Goal: Transaction & Acquisition: Purchase product/service

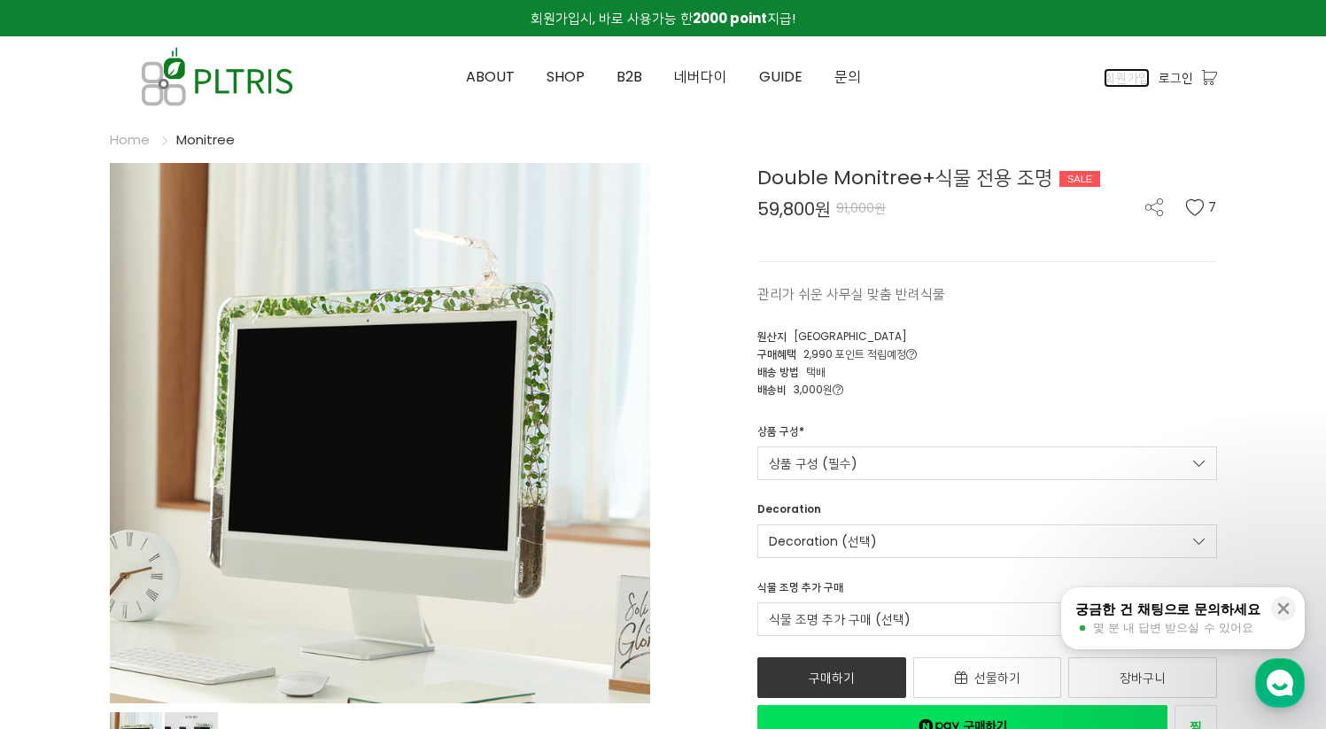
click at [1126, 78] on span "회원가입" at bounding box center [1127, 77] width 46 height 19
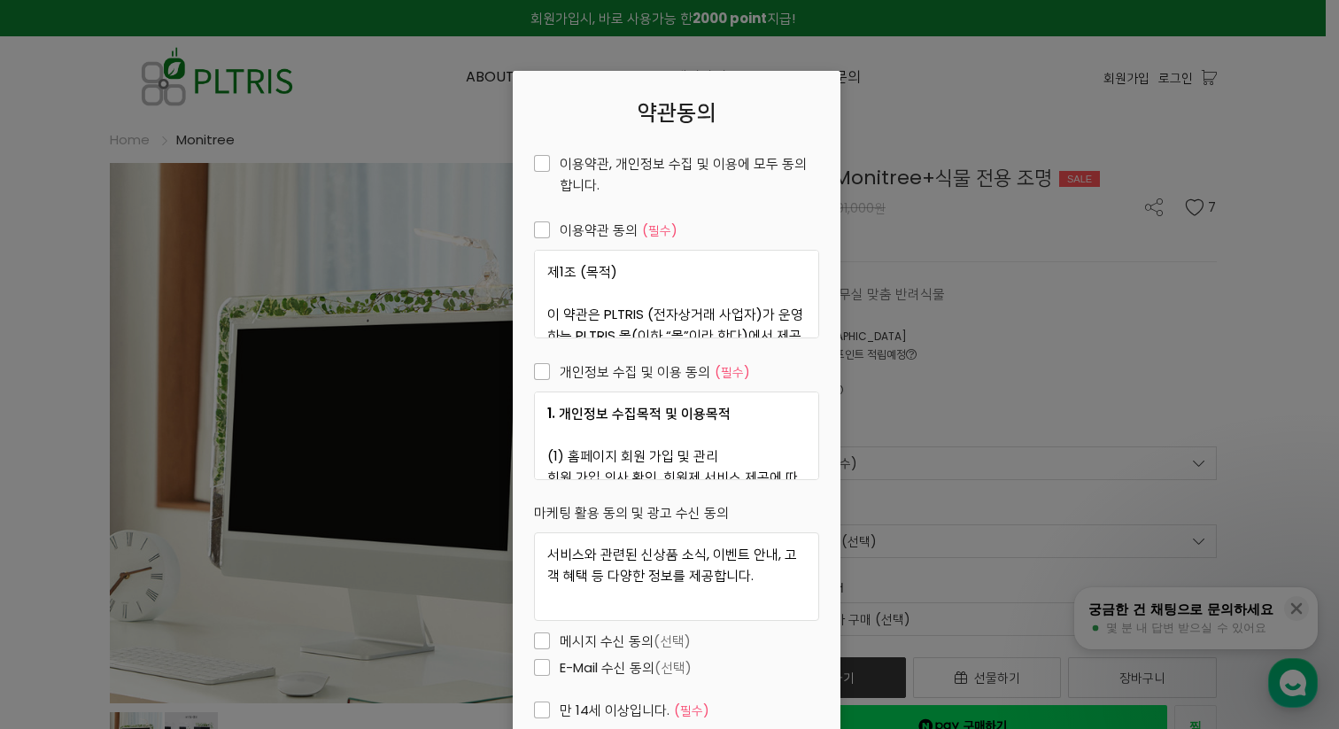
click at [558, 164] on span "이용약관, 개인정보 수집 및 이용에 모두 동의합니다." at bounding box center [676, 174] width 285 height 43
click at [528, 164] on input "이용약관, 개인정보 수집 및 이용에 모두 동의합니다." at bounding box center [522, 162] width 12 height 12
checkbox input "true"
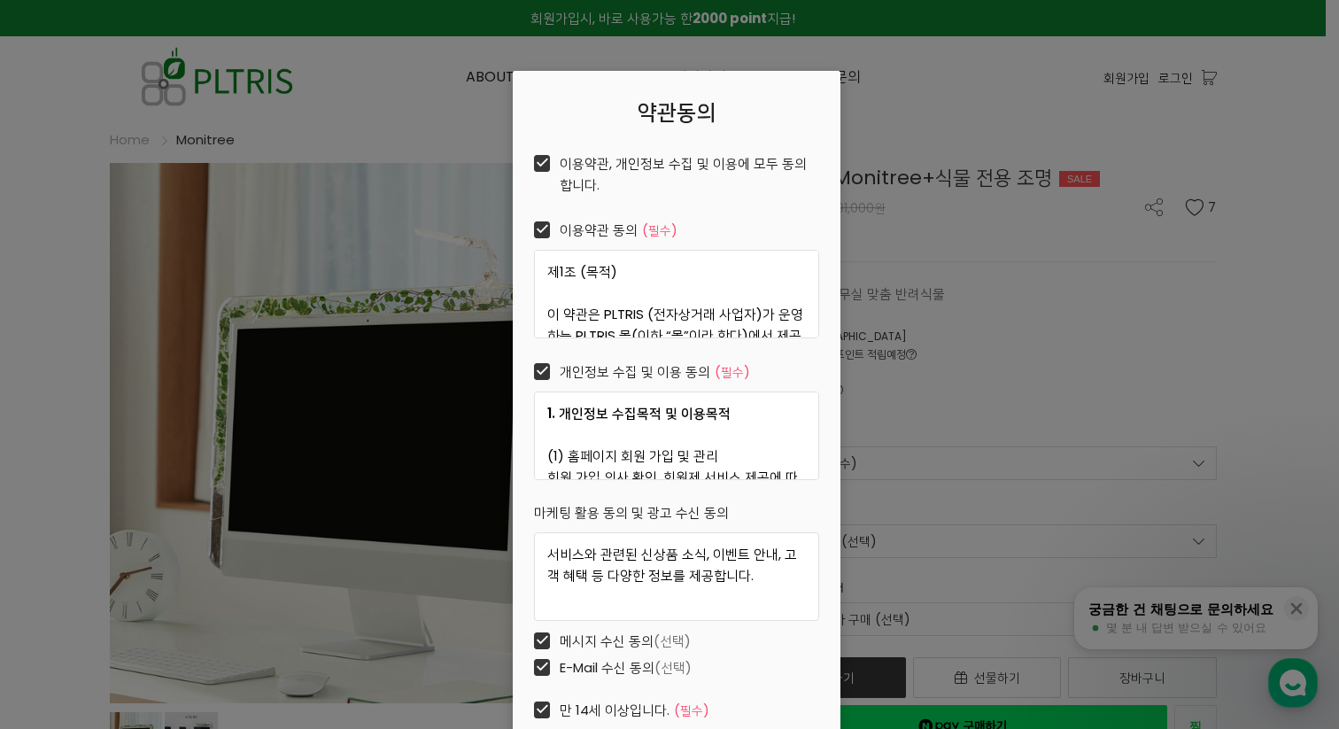
checkbox input "true"
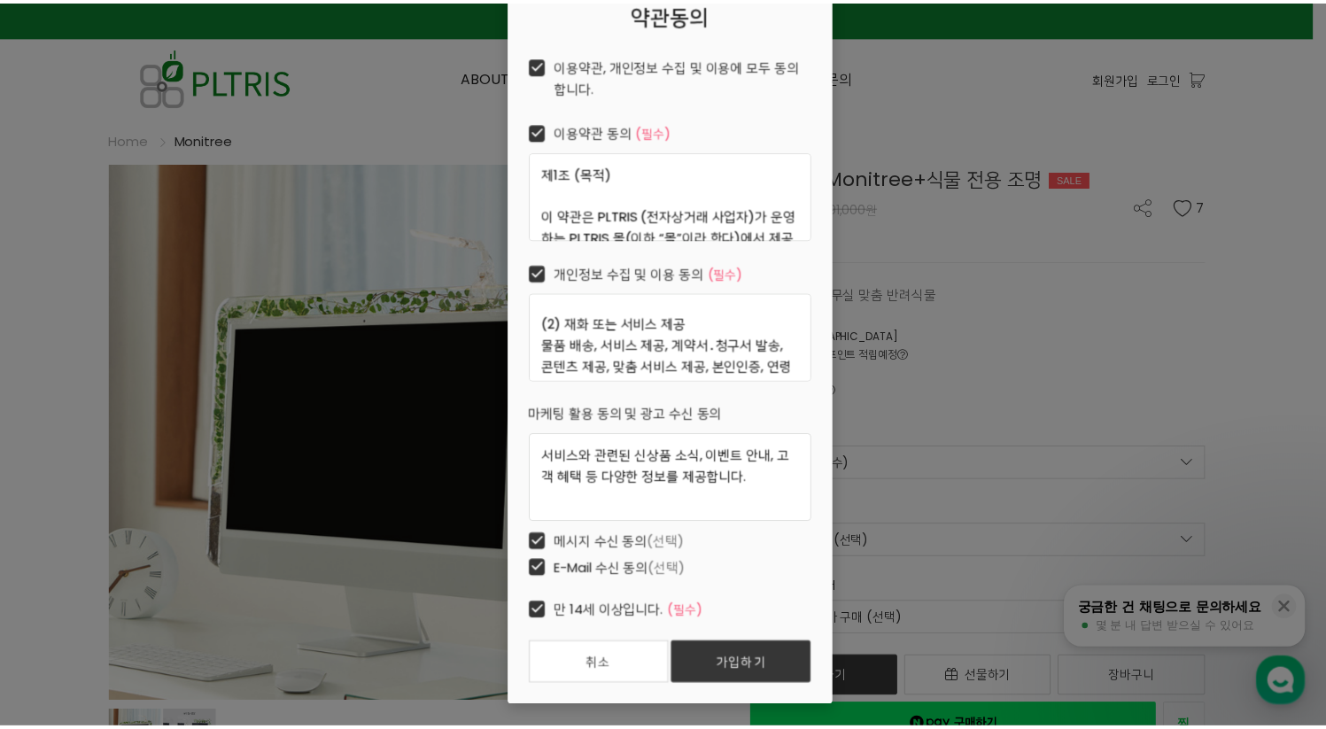
scroll to position [99, 0]
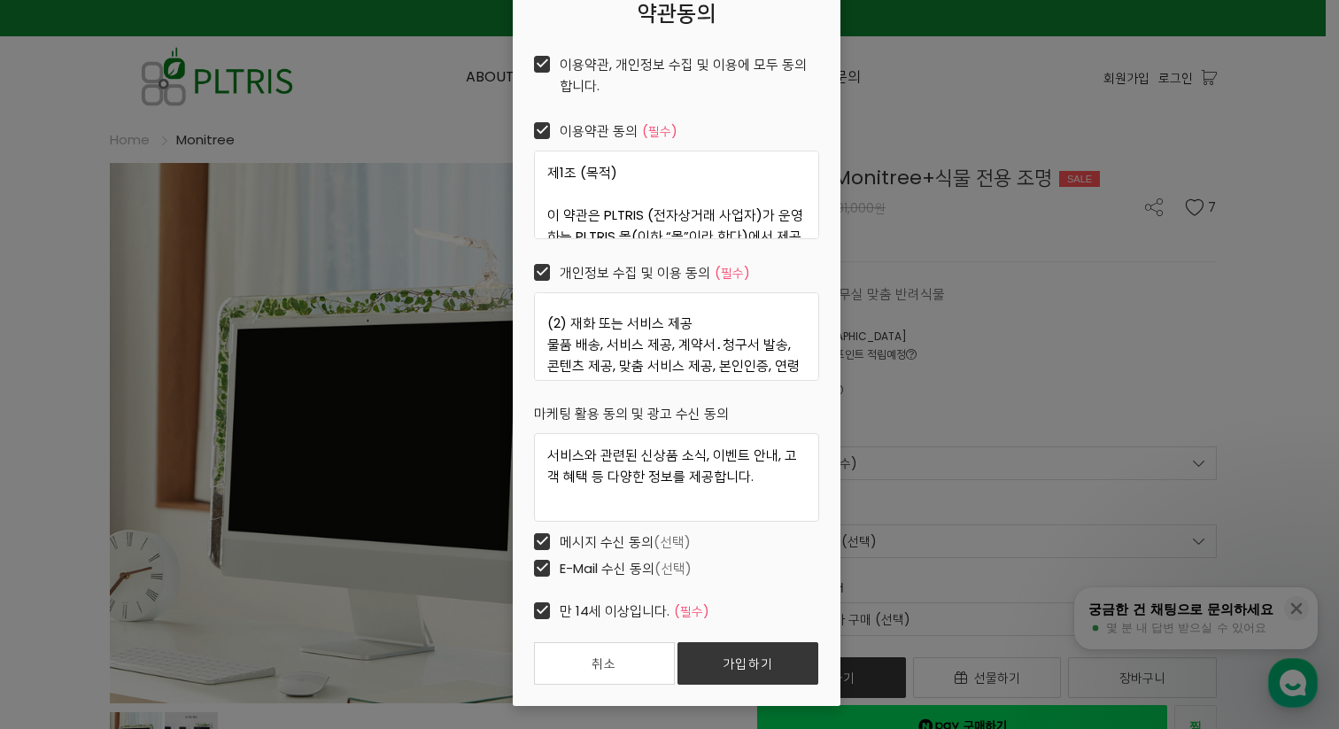
click at [541, 566] on span "E-Mail 수신 동의 (선택)" at bounding box center [613, 568] width 158 height 21
click at [528, 566] on input "E-Mail 수신 동의 (선택)" at bounding box center [522, 567] width 12 height 12
checkbox input "false"
click at [760, 647] on link "가입하기" at bounding box center [748, 663] width 141 height 43
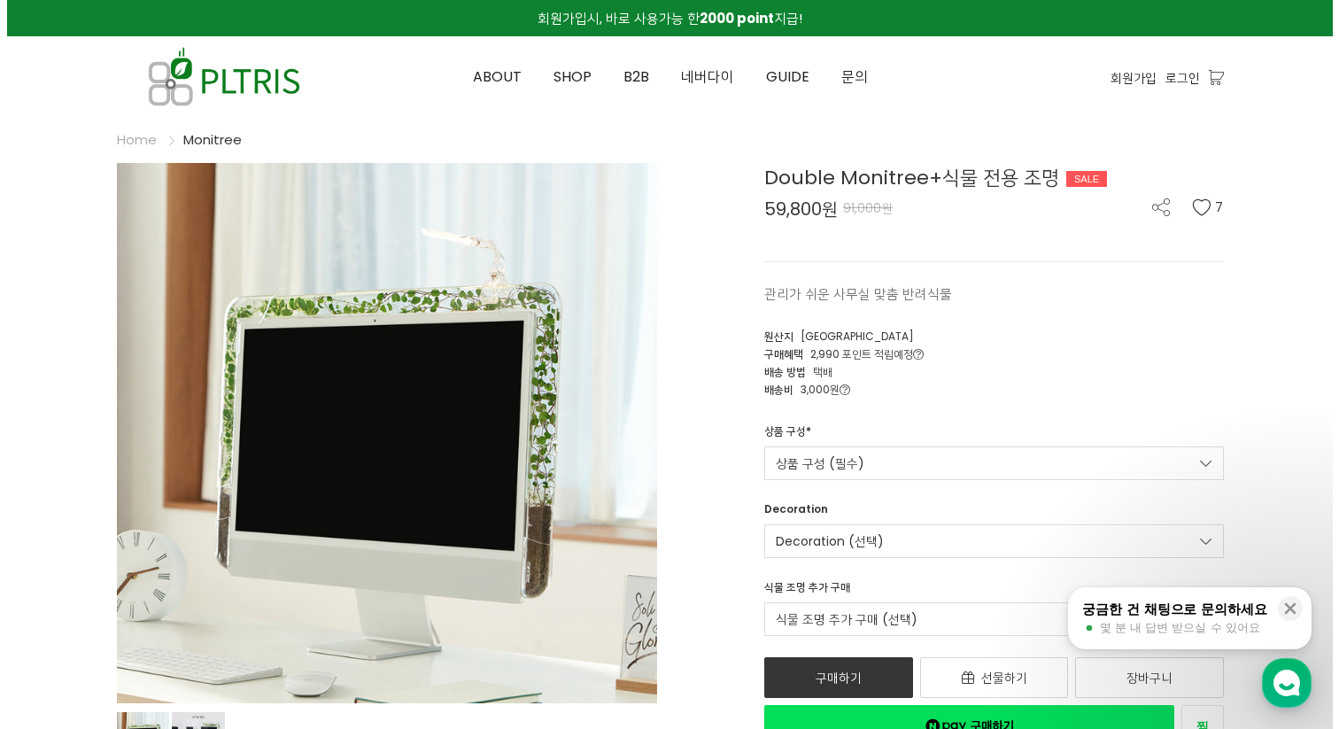
scroll to position [0, 0]
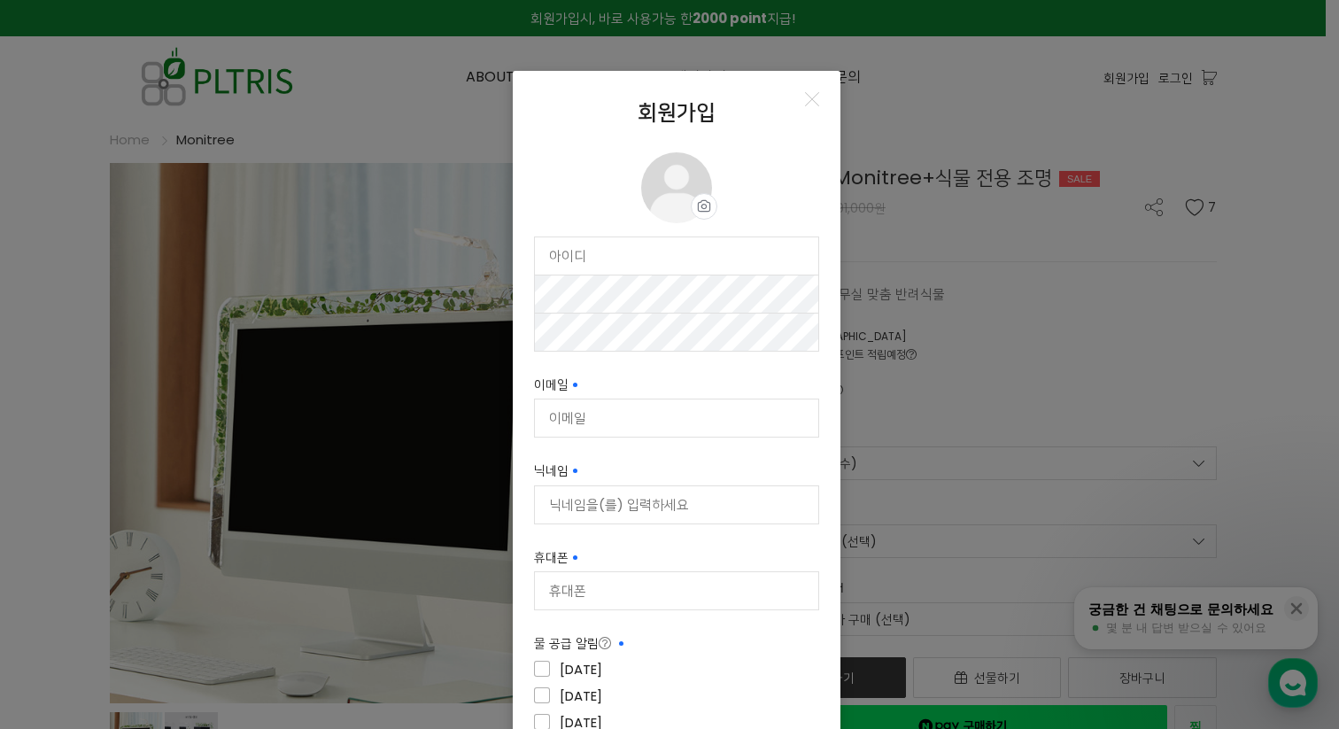
click at [648, 264] on input "text" at bounding box center [676, 255] width 283 height 37
type input "thedaynew@naver.com"
type input "[EMAIL_ADDRESS][DOMAIN_NAME]"
click at [619, 502] on input "닉네임 필수입력" at bounding box center [676, 504] width 283 height 37
type input "d"
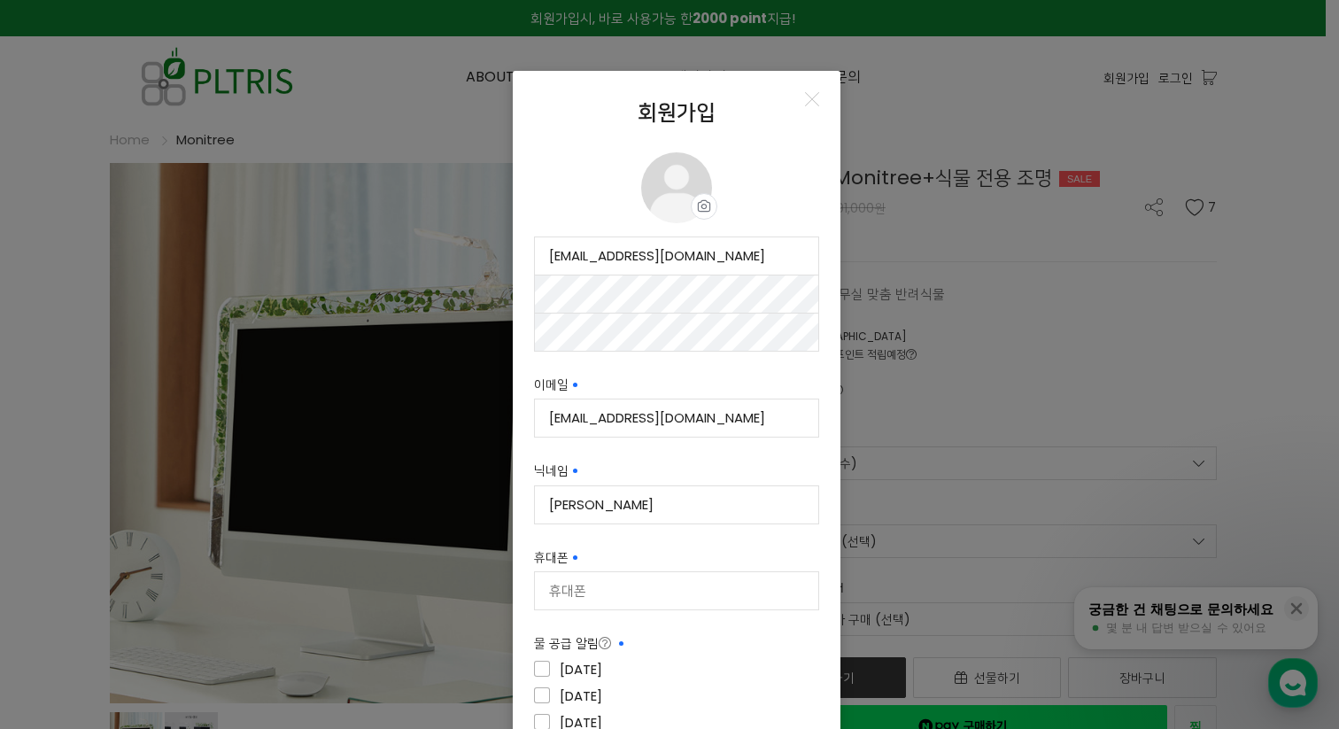
type input "[PERSON_NAME]"
click at [622, 628] on div "thedaynew@naver.com 사용 가능 사용 가능 사용 가능 이메일 필수입력 thedaynew@naver.com 사용 가능 닉네임 필수…" at bounding box center [676, 557] width 285 height 643
click at [641, 585] on input "휴대폰" at bounding box center [676, 590] width 283 height 37
type input "01023173258"
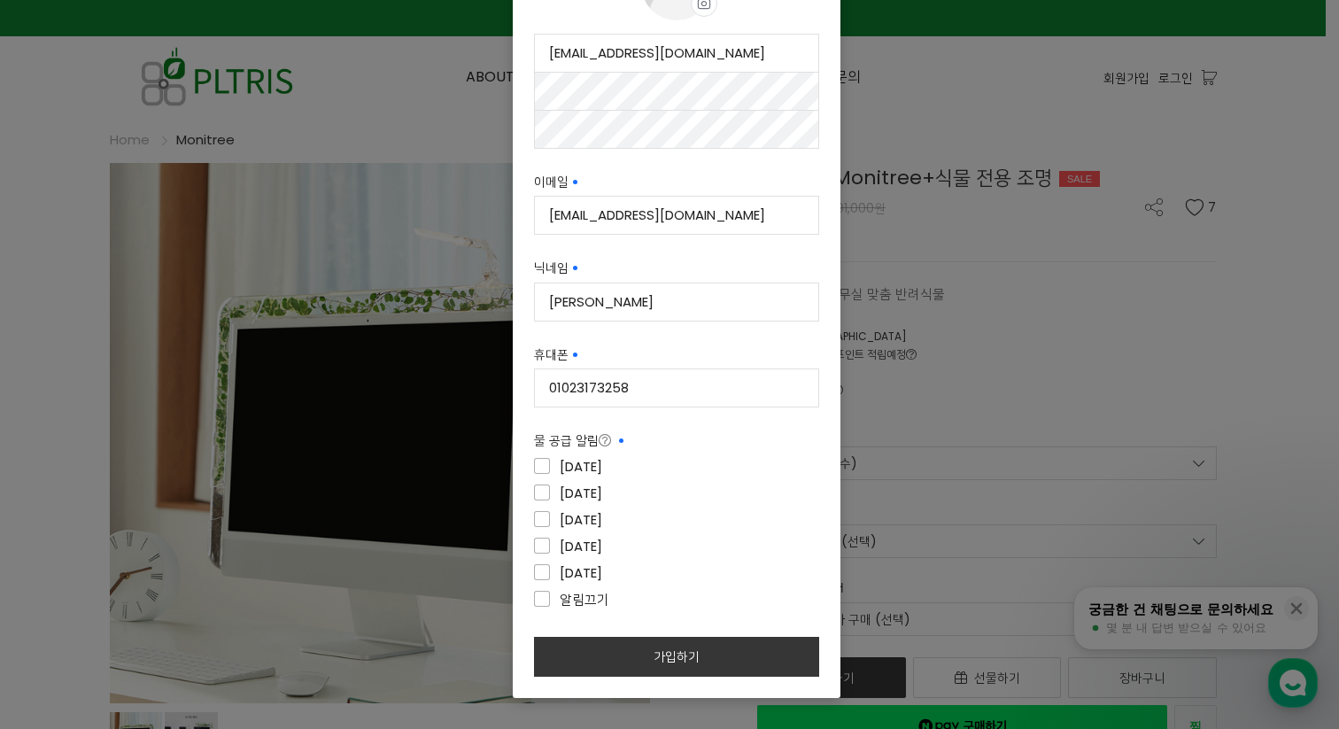
scroll to position [244, 0]
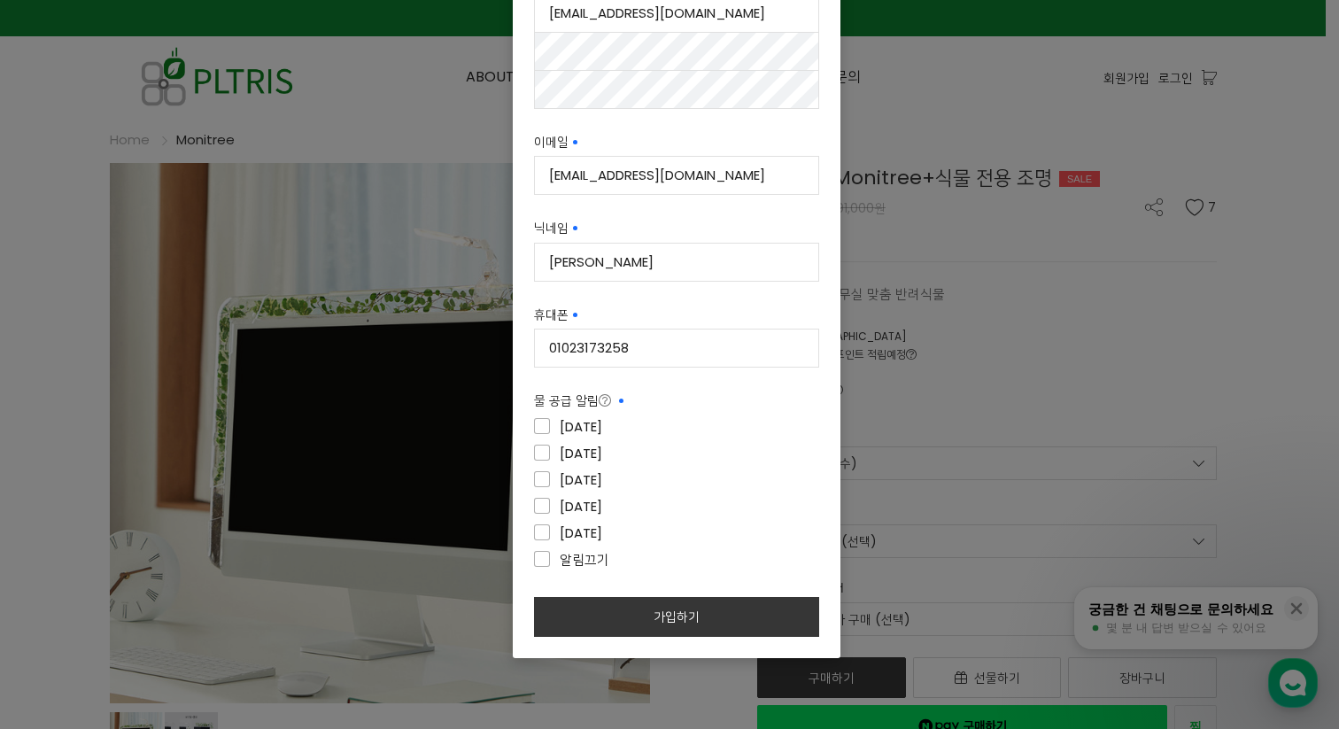
click at [599, 401] on icon at bounding box center [605, 400] width 12 height 12
click at [717, 435] on div "월요일" at bounding box center [676, 428] width 285 height 27
click at [541, 424] on span "월요일" at bounding box center [568, 426] width 68 height 21
click at [541, 424] on input"] "월요일" at bounding box center [658, 425] width 285 height 12
checkbox input"] "true"
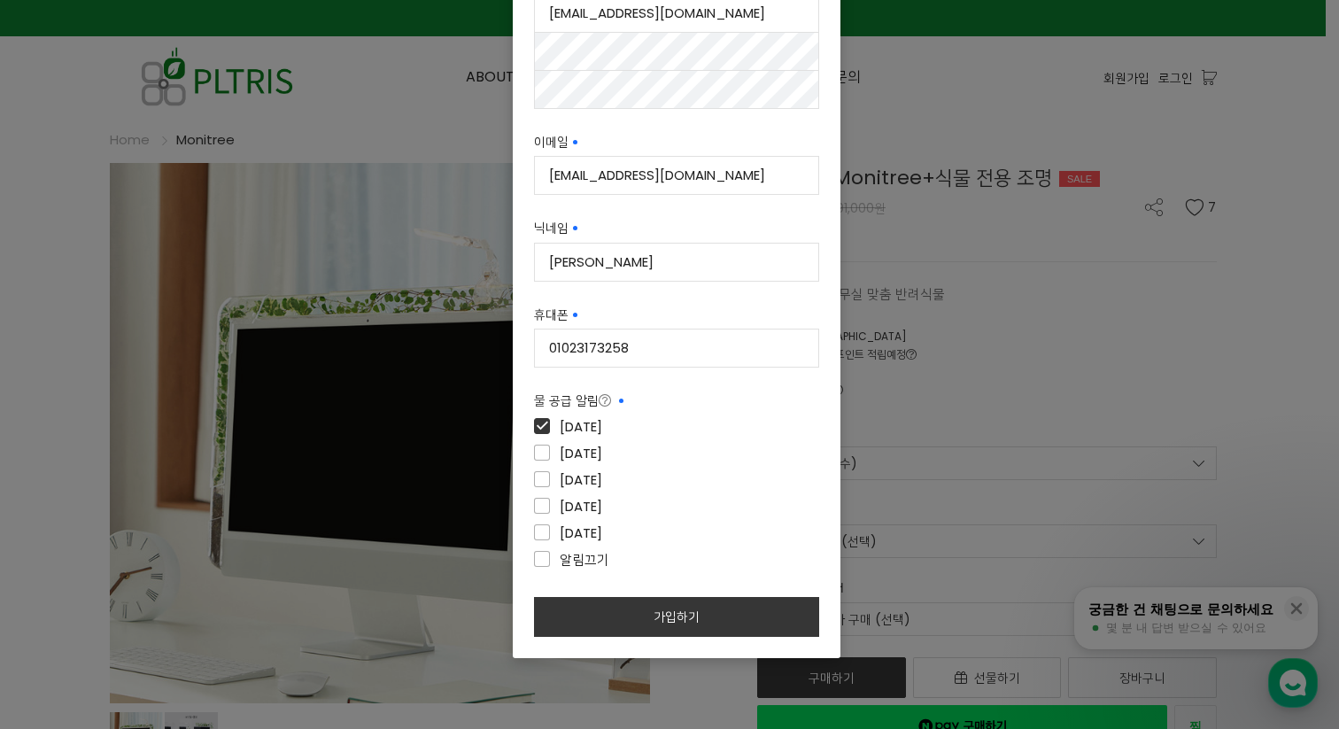
click at [599, 398] on icon at bounding box center [605, 400] width 12 height 12
click at [679, 427] on div "월요일" at bounding box center [676, 428] width 285 height 27
click at [638, 619] on button "가입하기" at bounding box center [676, 617] width 285 height 40
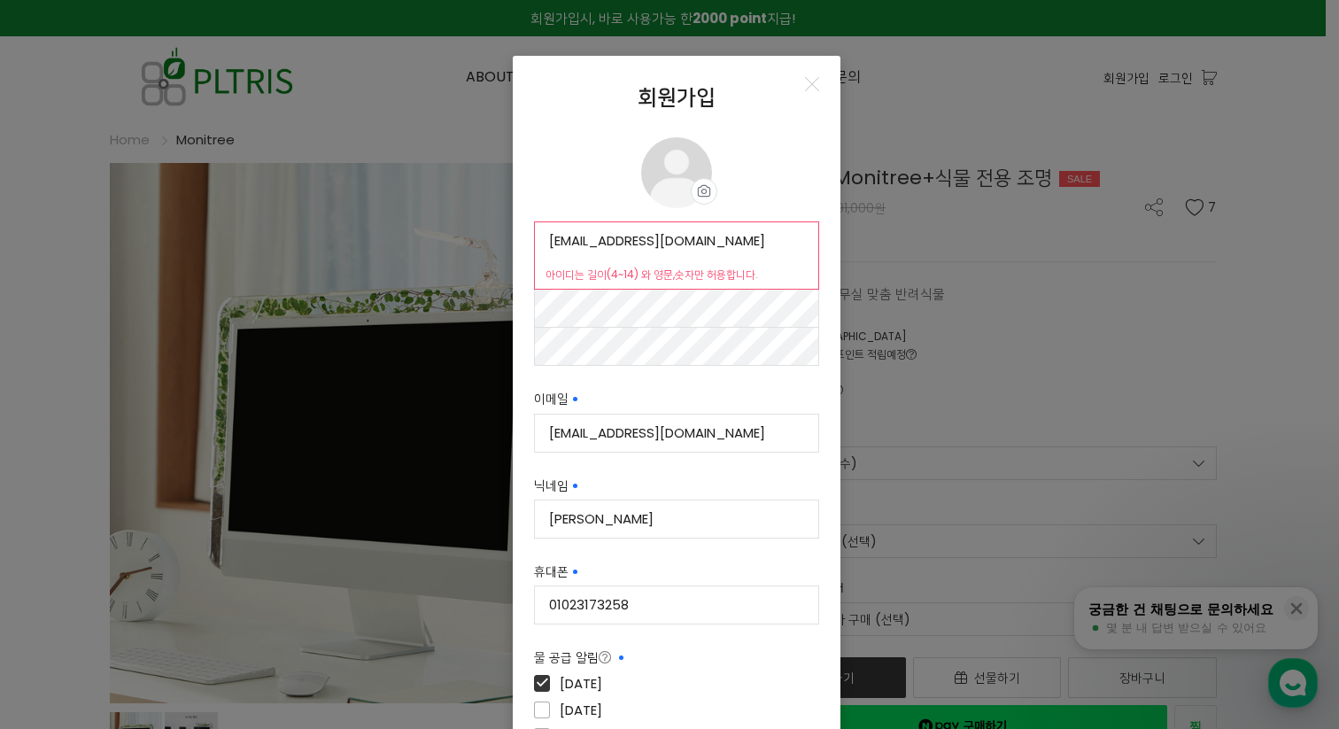
scroll to position [0, 0]
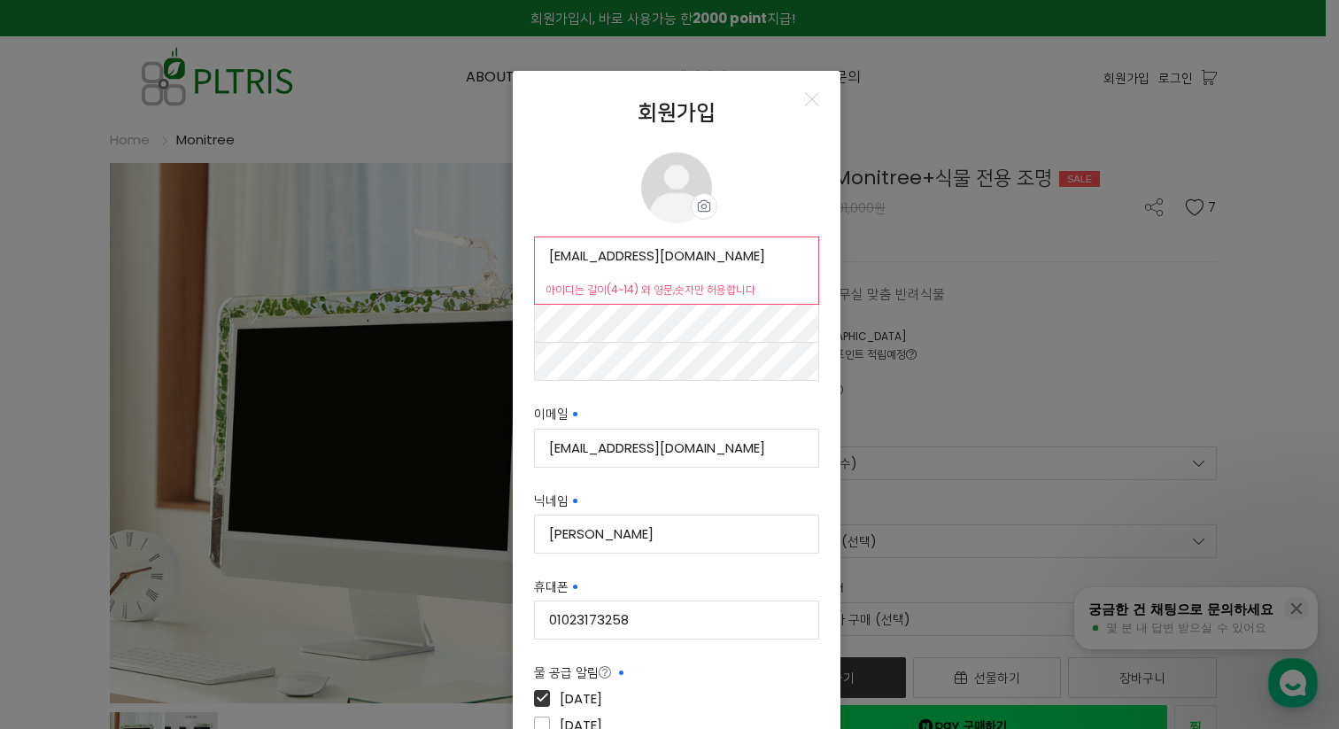
drag, startPoint x: 616, startPoint y: 257, endPoint x: 727, endPoint y: 256, distance: 110.7
click at [726, 256] on input "[EMAIL_ADDRESS][DOMAIN_NAME]" at bounding box center [676, 255] width 283 height 37
type input "ㅎ"
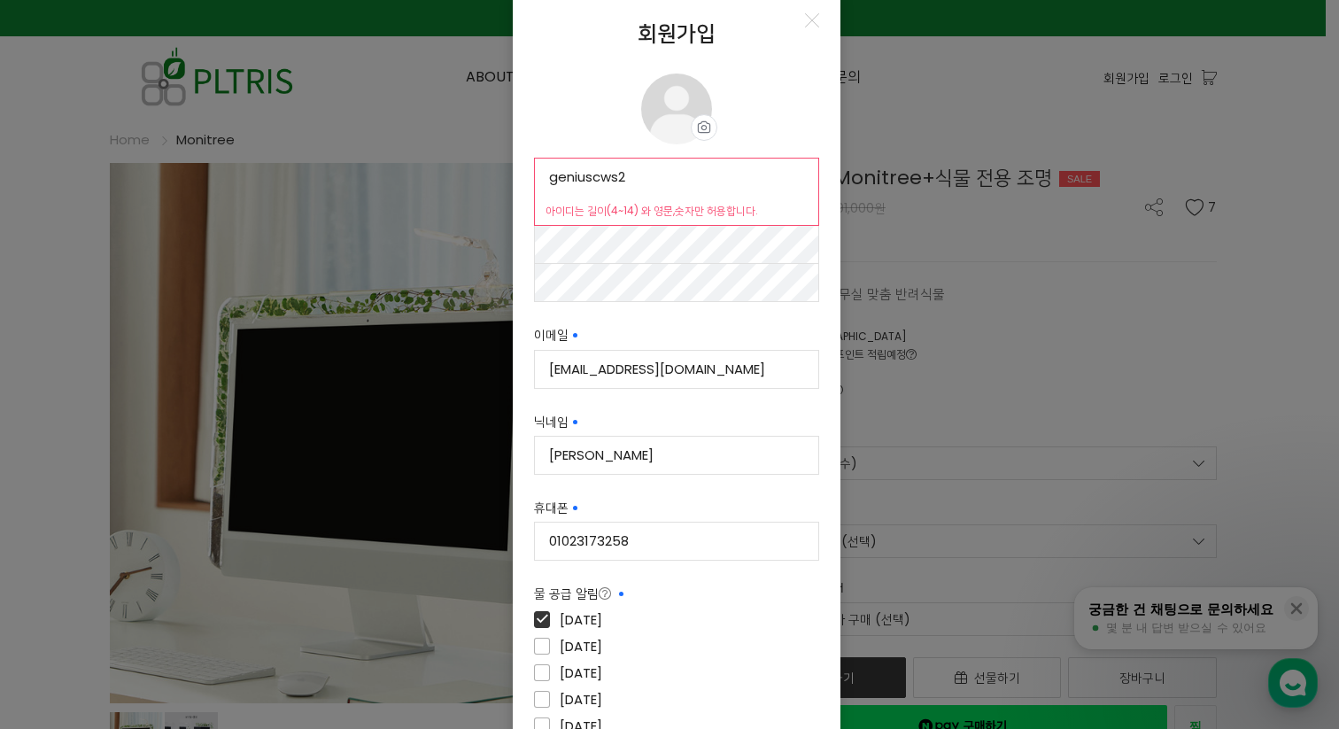
scroll to position [274, 0]
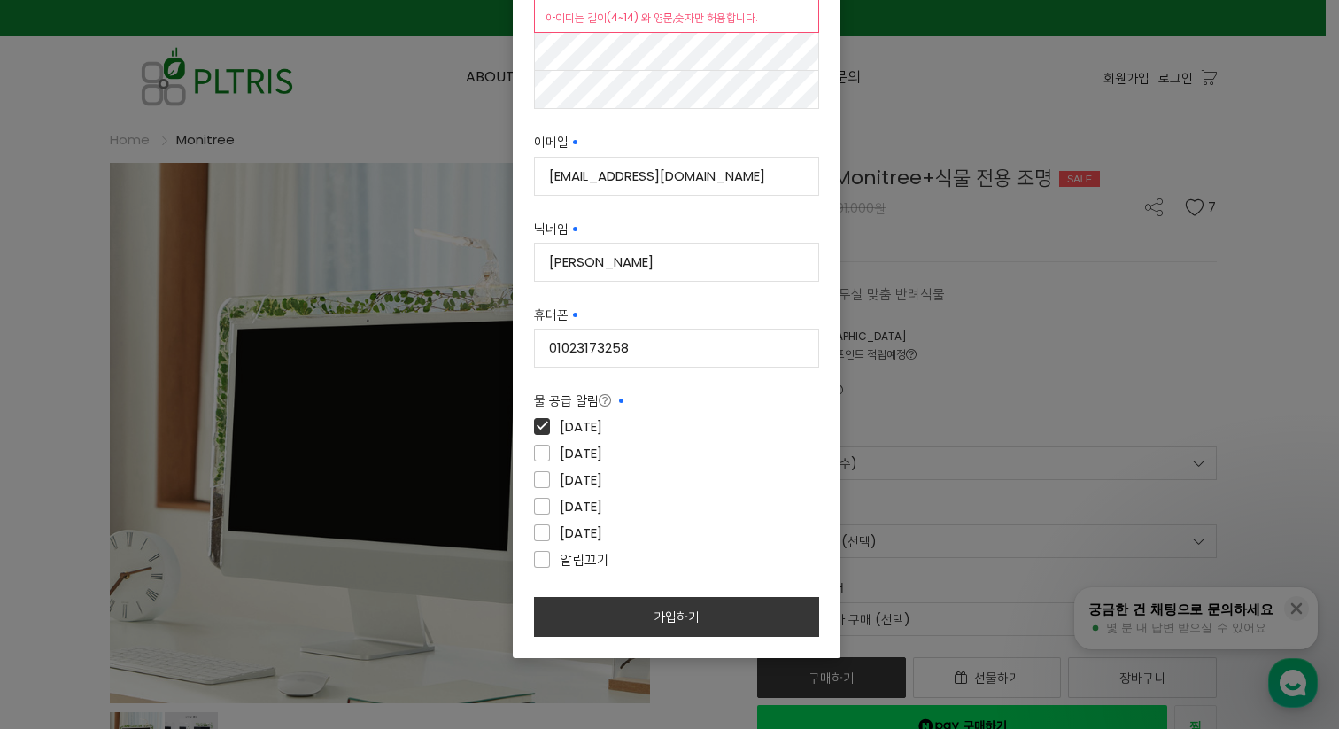
type input "geniuscws2"
click at [640, 611] on button "가입하기" at bounding box center [676, 617] width 285 height 40
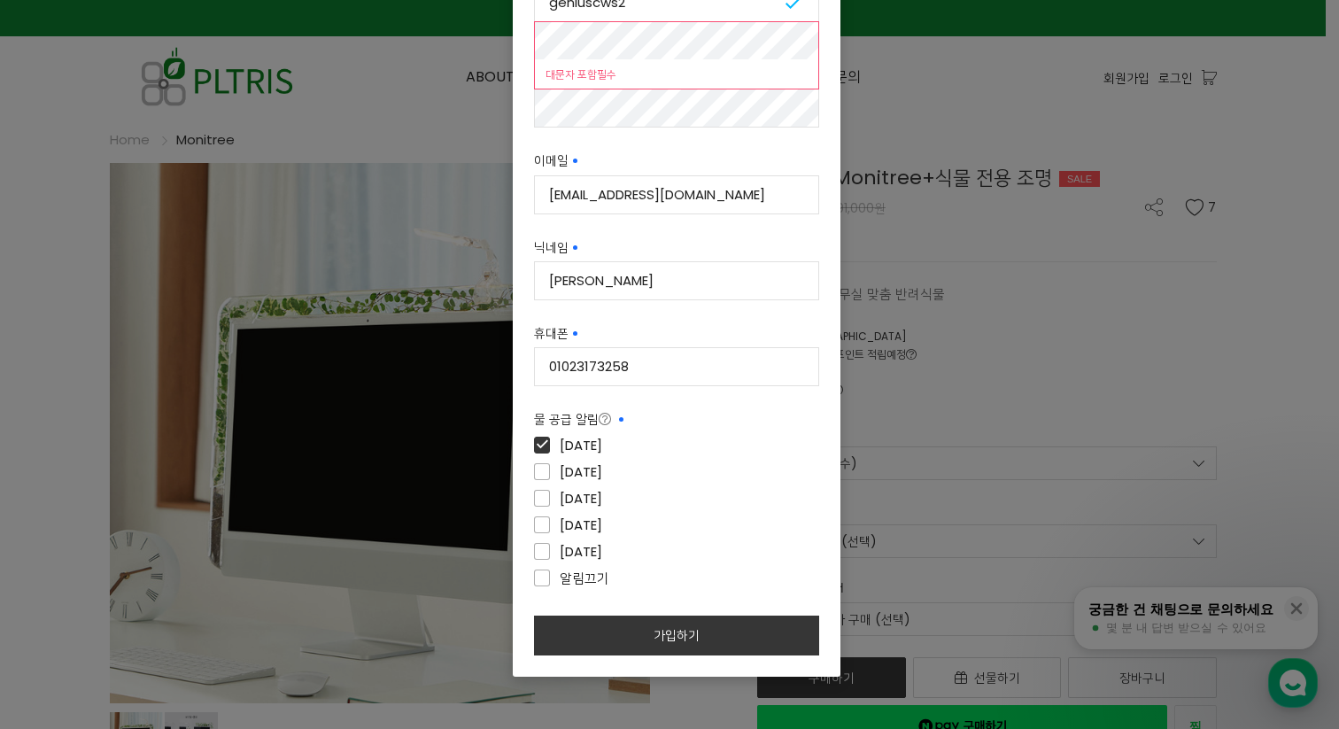
scroll to position [262, 0]
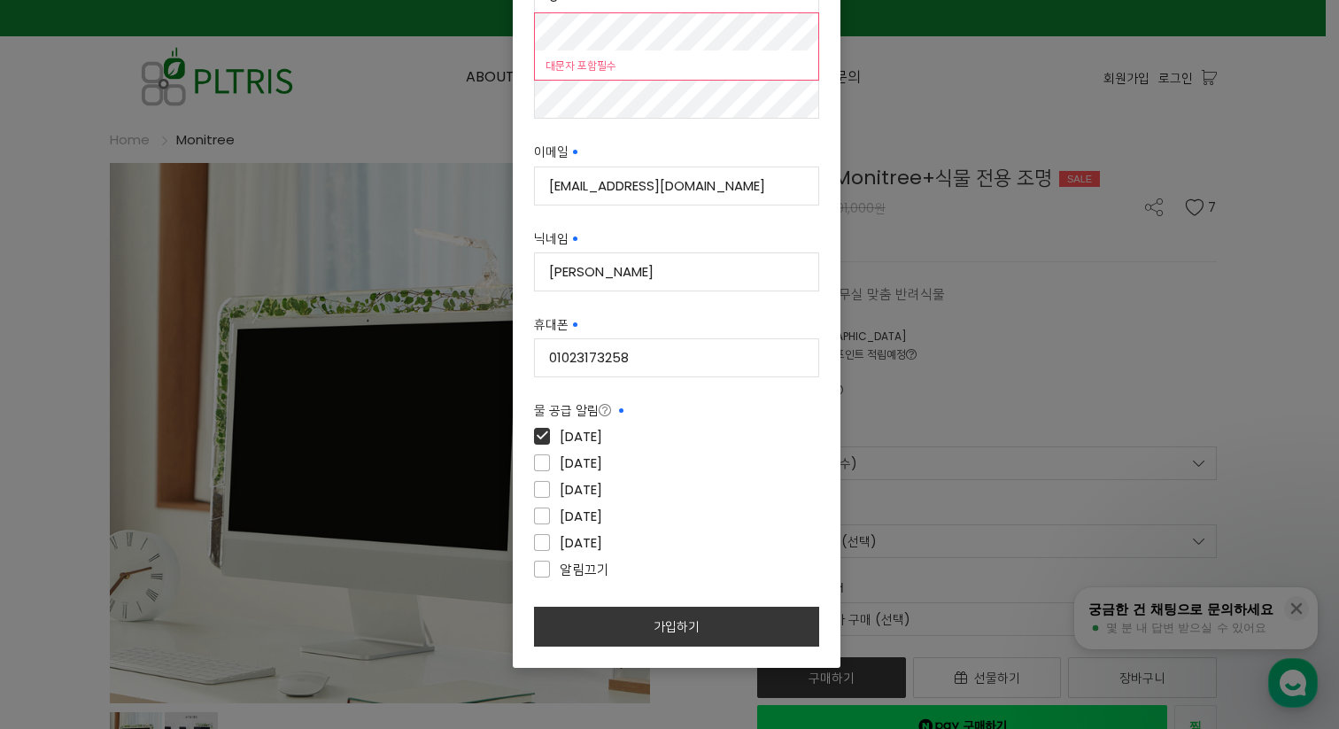
click at [725, 233] on div "닉네임 필수입력 최우석 사용 가능" at bounding box center [676, 260] width 285 height 64
click at [667, 626] on button "가입하기" at bounding box center [676, 627] width 285 height 40
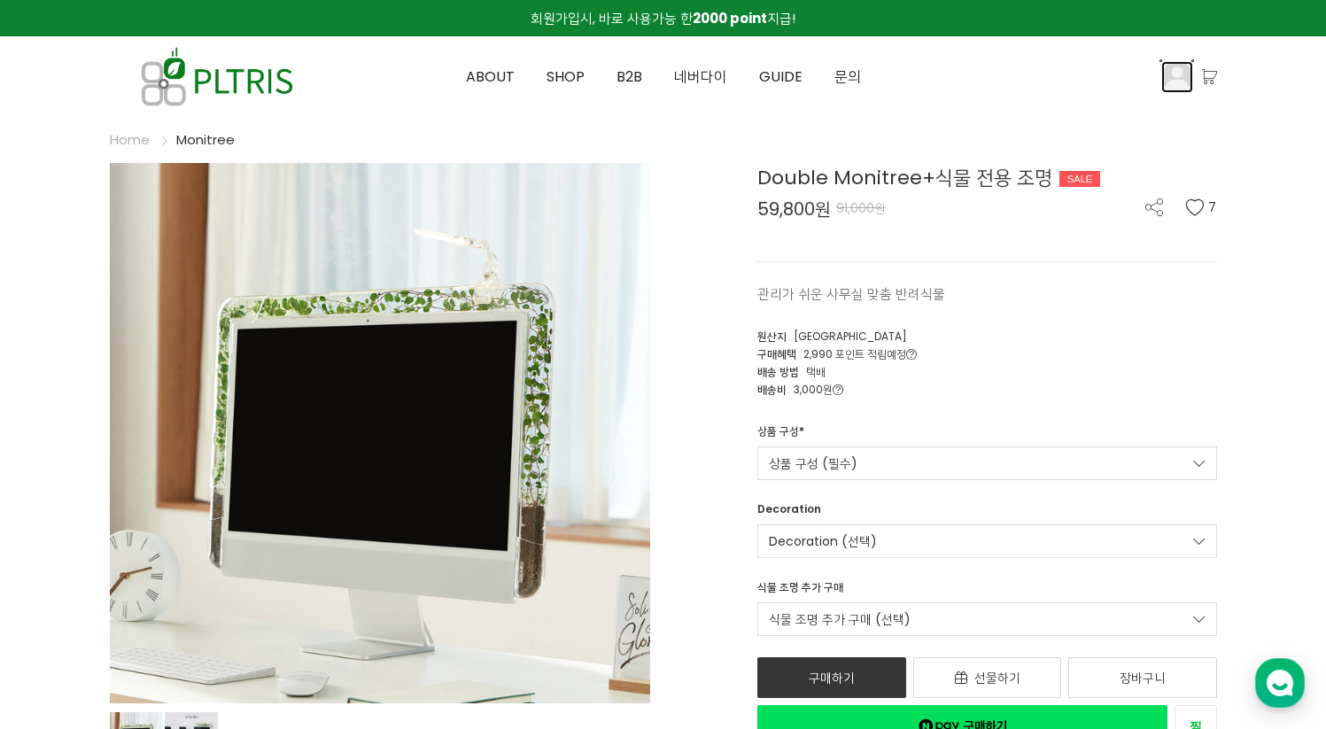
click at [1185, 72] on img at bounding box center [1177, 77] width 32 height 32
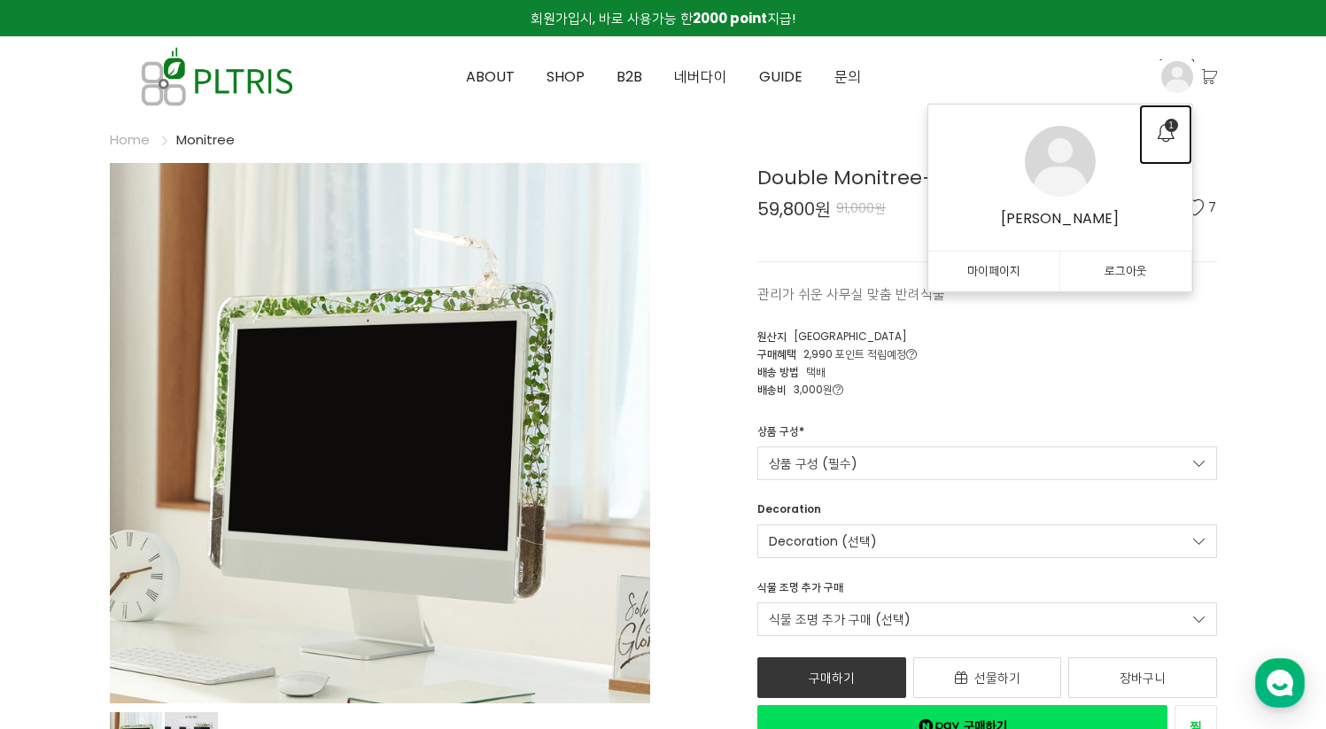
click at [1165, 120] on link "1" at bounding box center [1165, 135] width 53 height 61
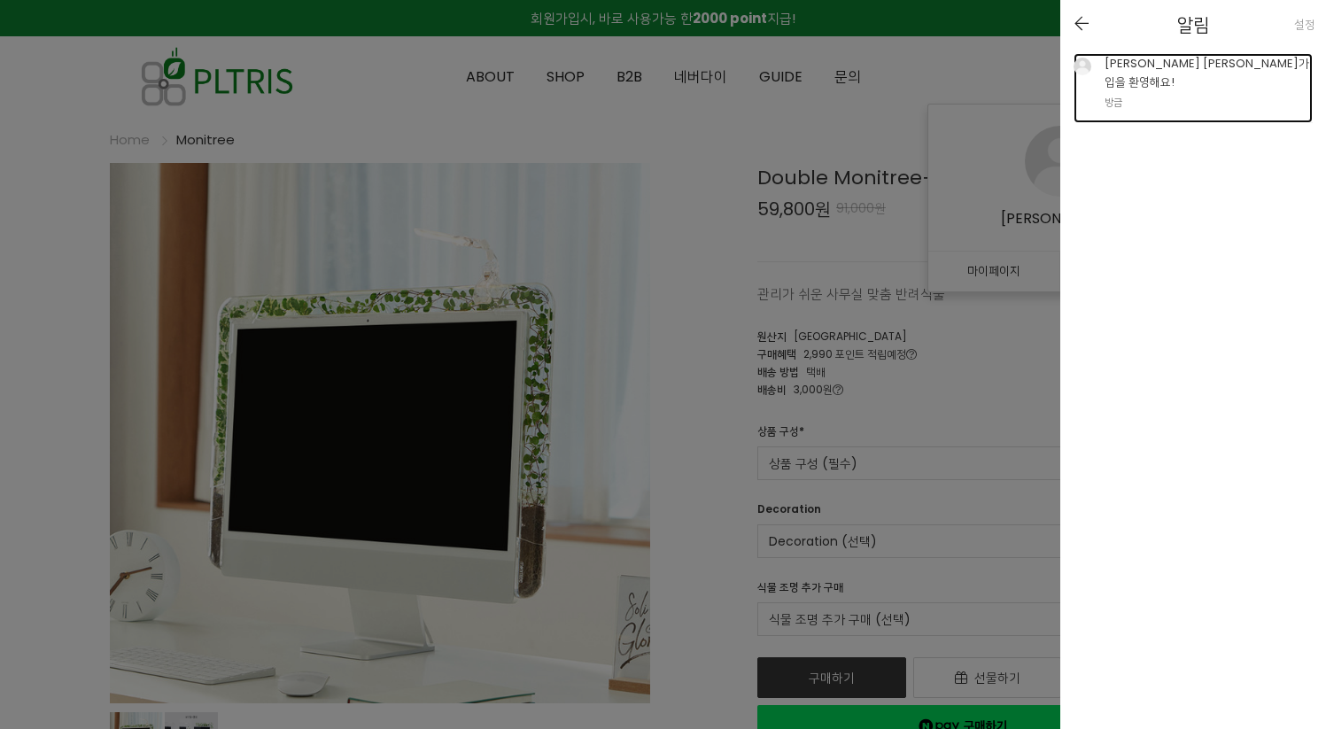
click at [1165, 57] on div "최우석님 회원가입을 환영해요! 방금" at bounding box center [1209, 81] width 208 height 57
click at [1168, 63] on div "최우석님 회원가입을 환영해요! 방금" at bounding box center [1209, 81] width 208 height 57
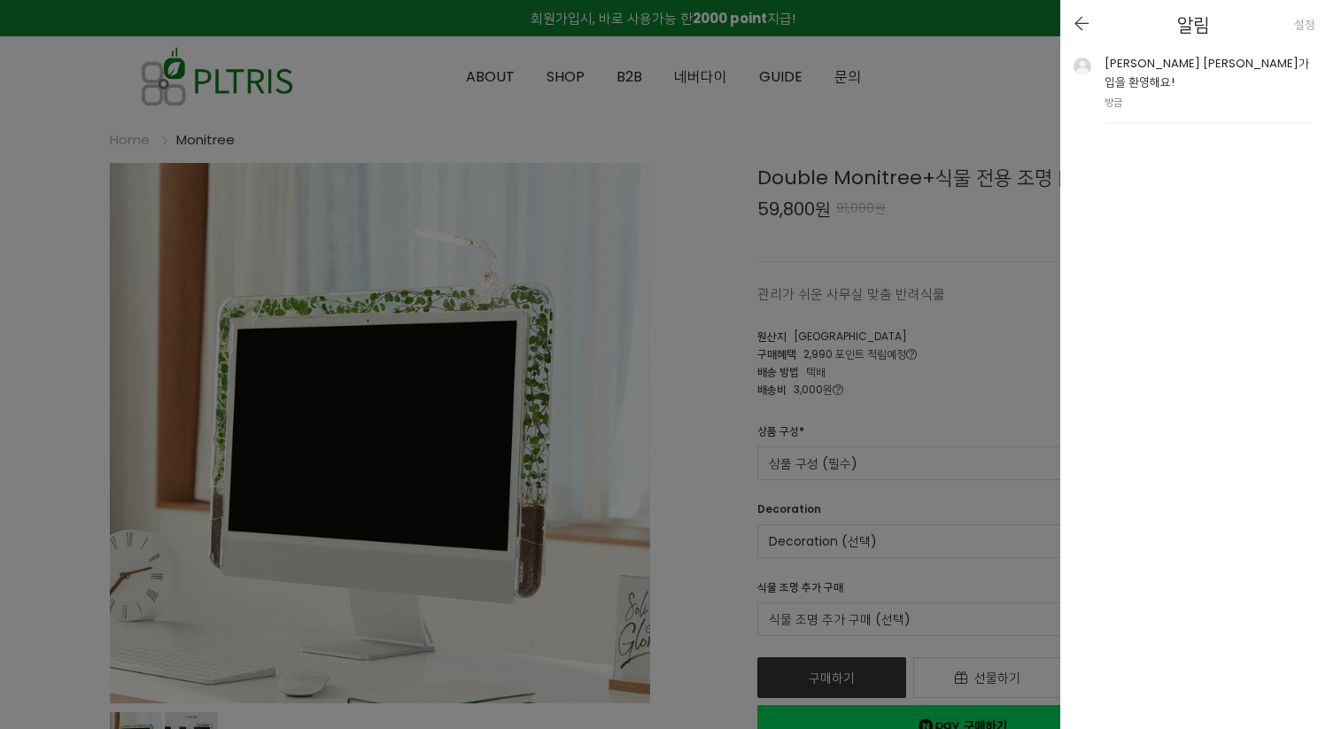
click at [1082, 19] on icon at bounding box center [1081, 23] width 15 height 14
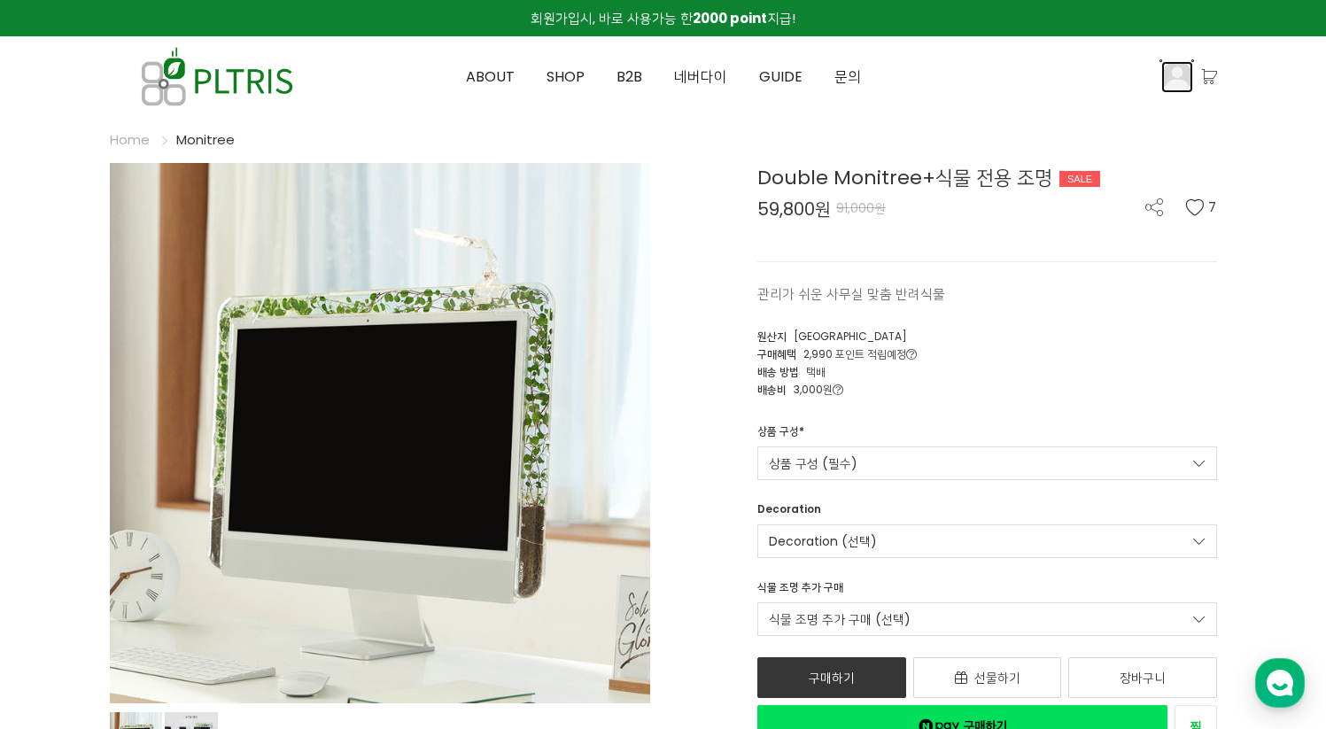
click at [1182, 73] on img at bounding box center [1177, 77] width 32 height 32
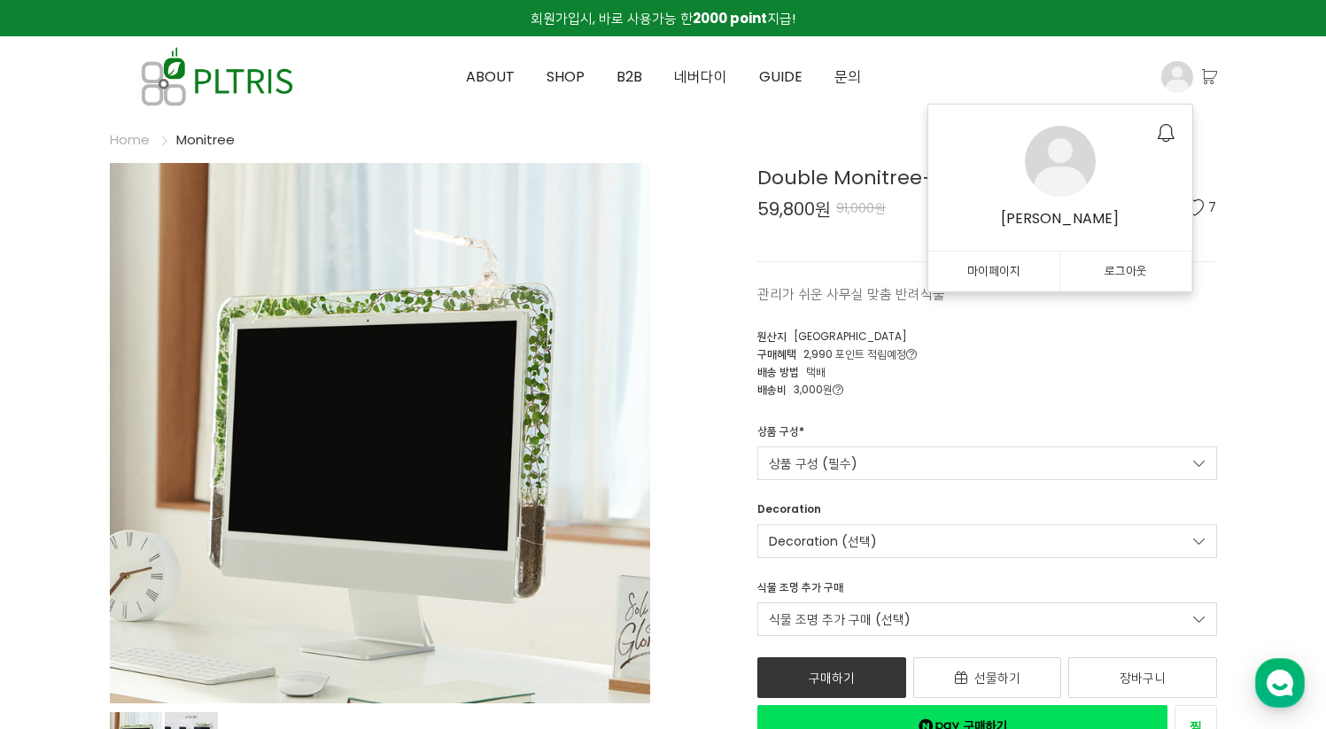
click at [955, 263] on link "마이페이지" at bounding box center [994, 272] width 132 height 40
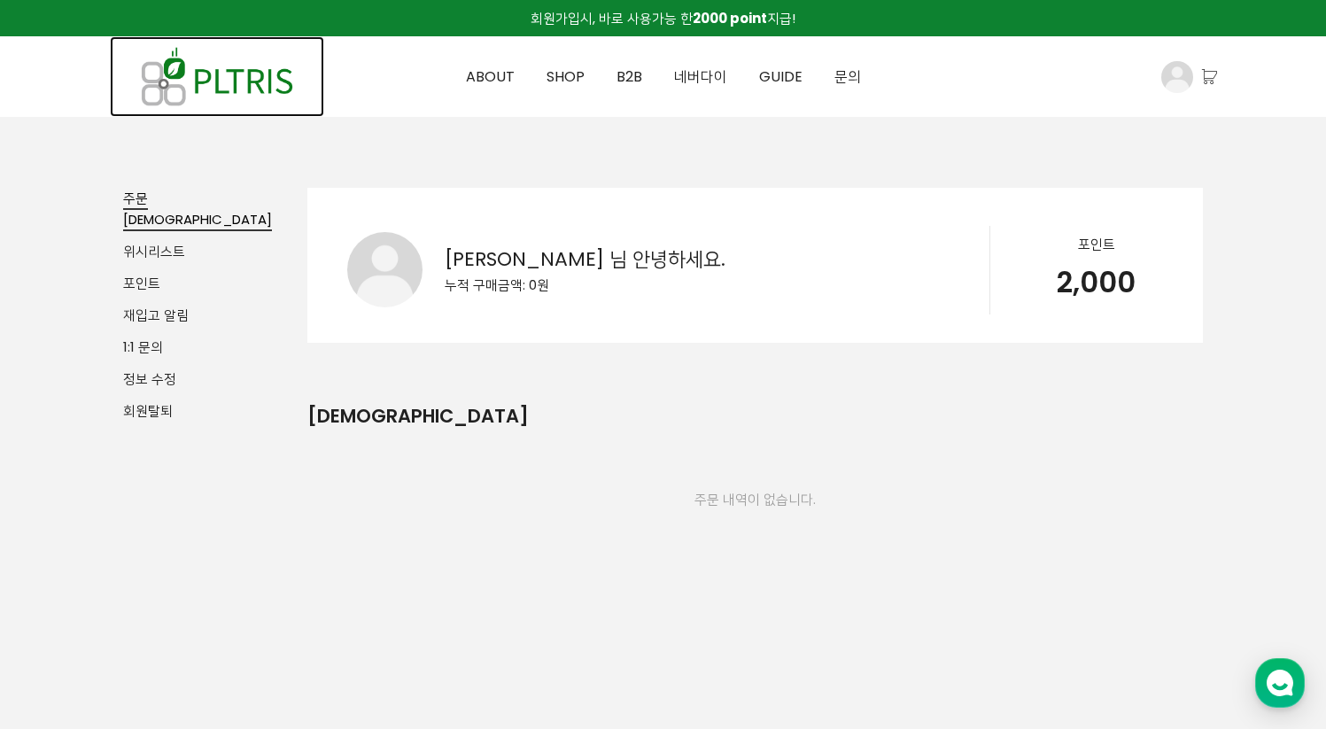
click at [269, 71] on img at bounding box center [217, 76] width 214 height 81
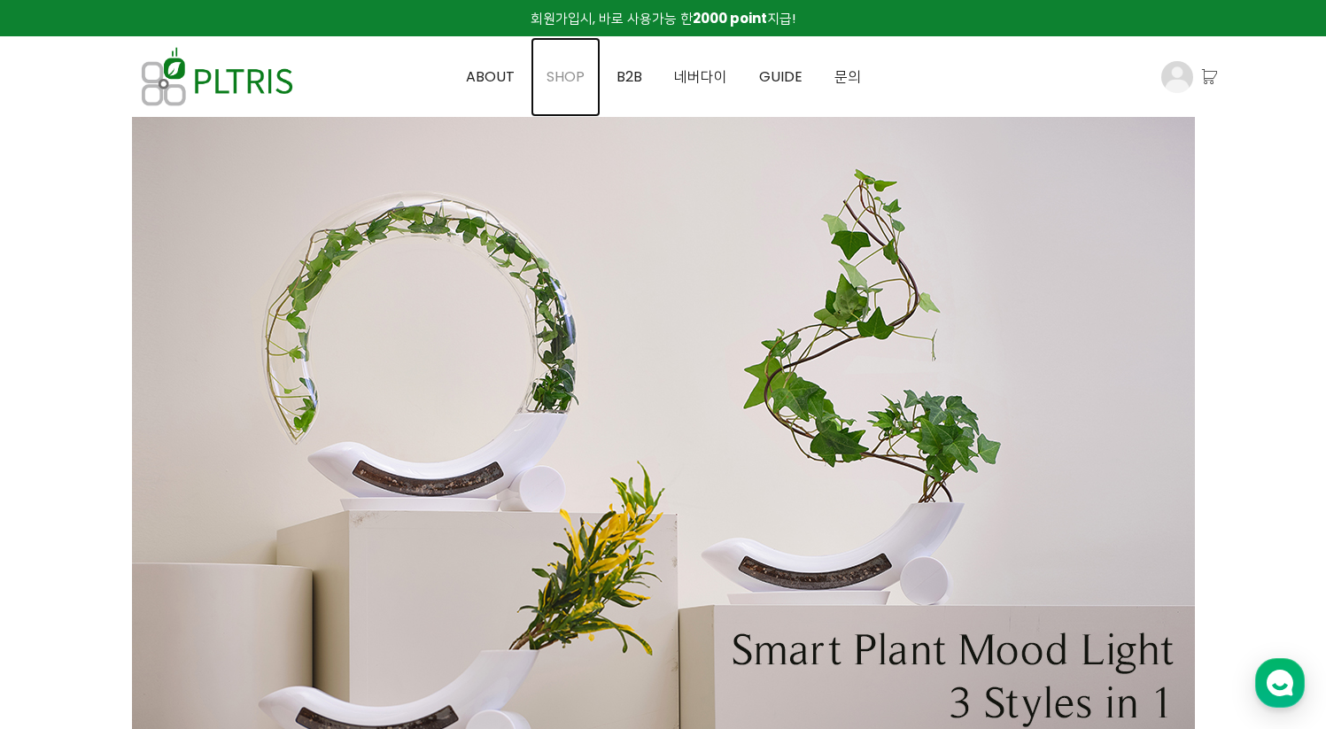
click at [565, 83] on span "SHOP" at bounding box center [566, 76] width 38 height 20
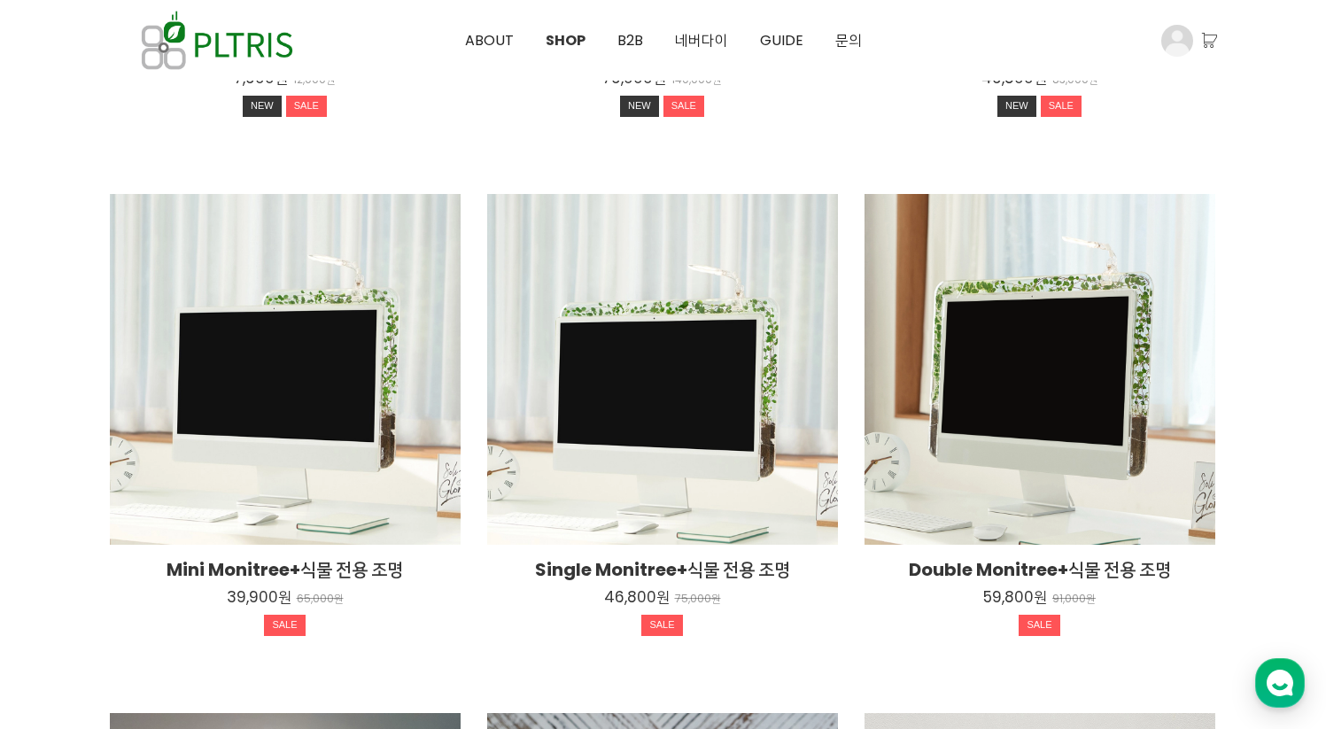
scroll to position [779, 0]
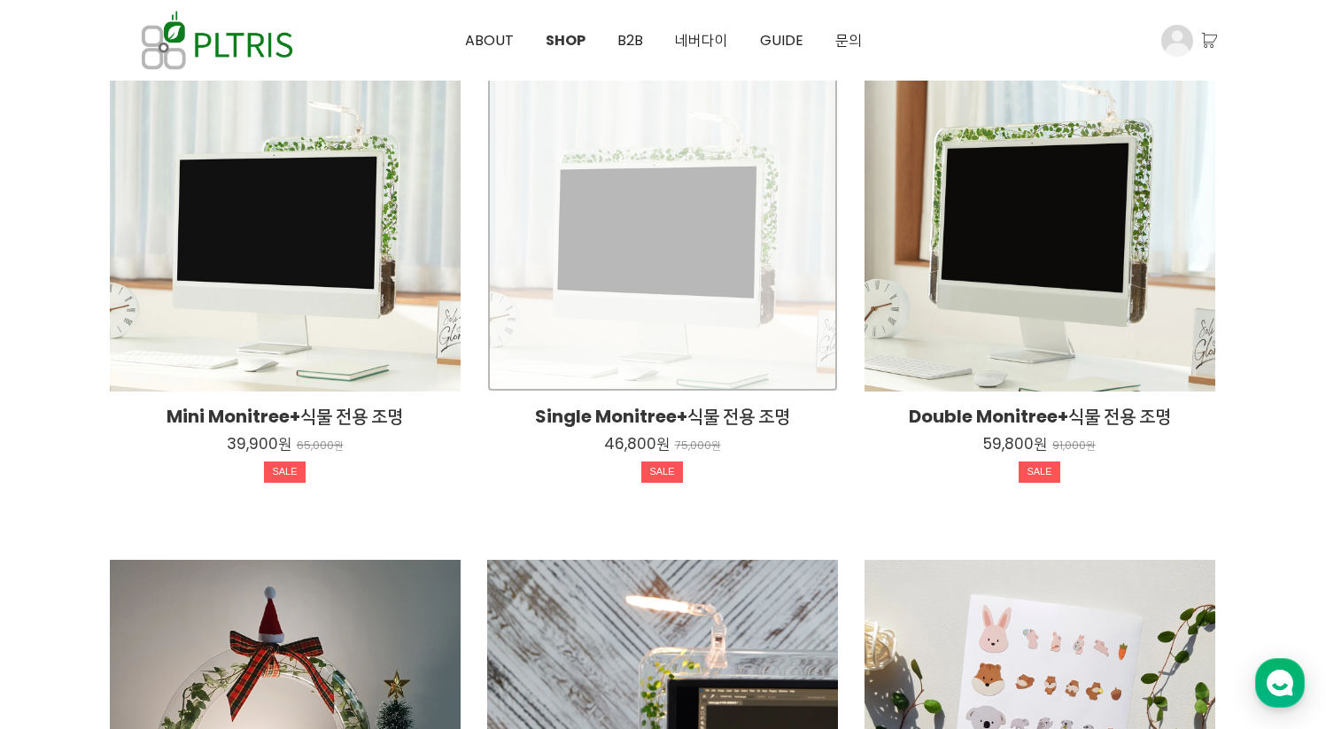
click at [729, 182] on div "Single Monitree+식물 전용 조명 46,800원 75,000원 SALE" at bounding box center [662, 216] width 351 height 351
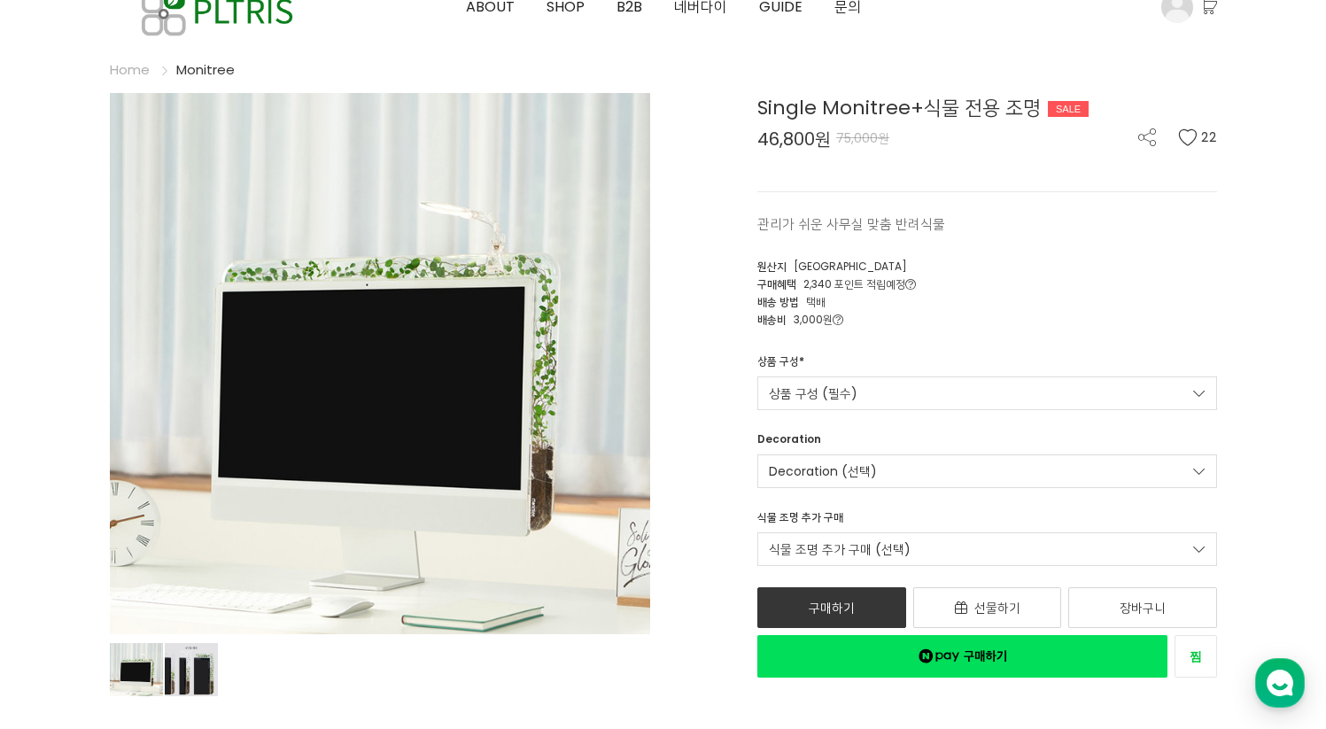
scroll to position [78, 0]
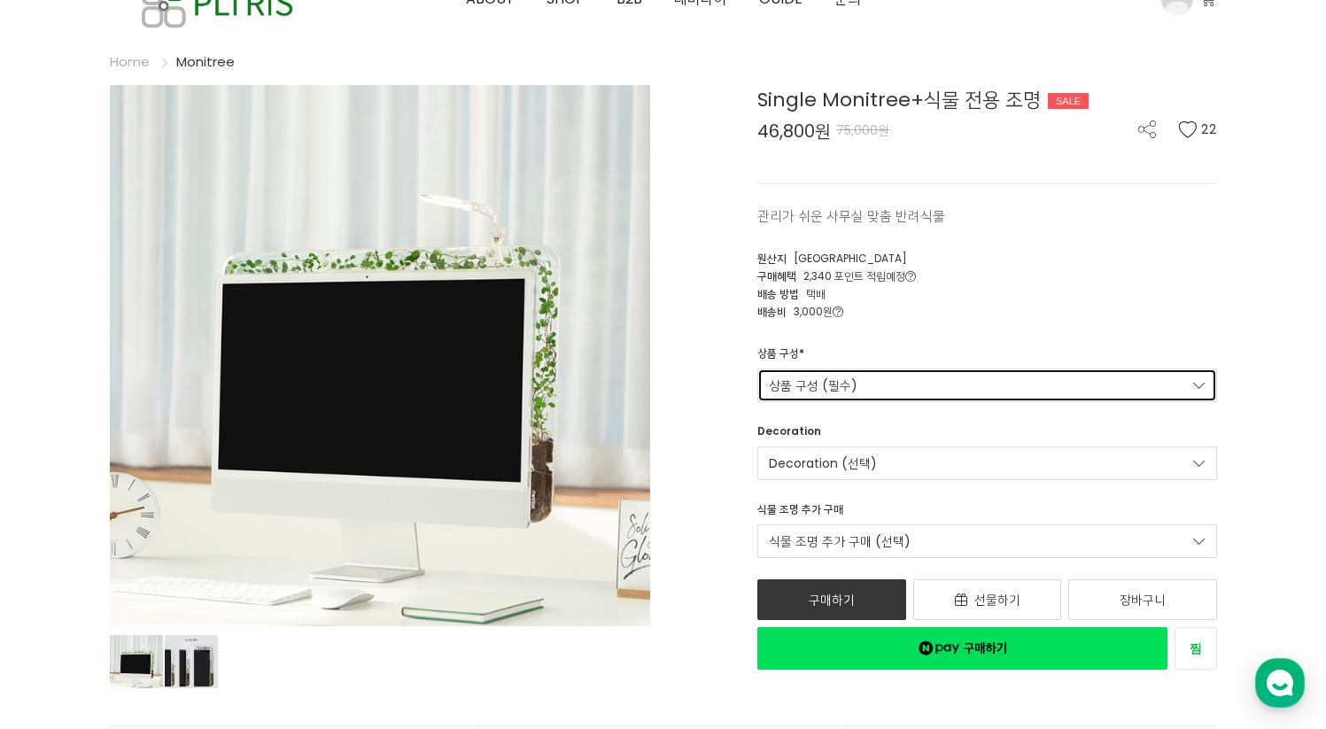
click at [817, 390] on link "상품 구성 (필수)" at bounding box center [987, 385] width 460 height 34
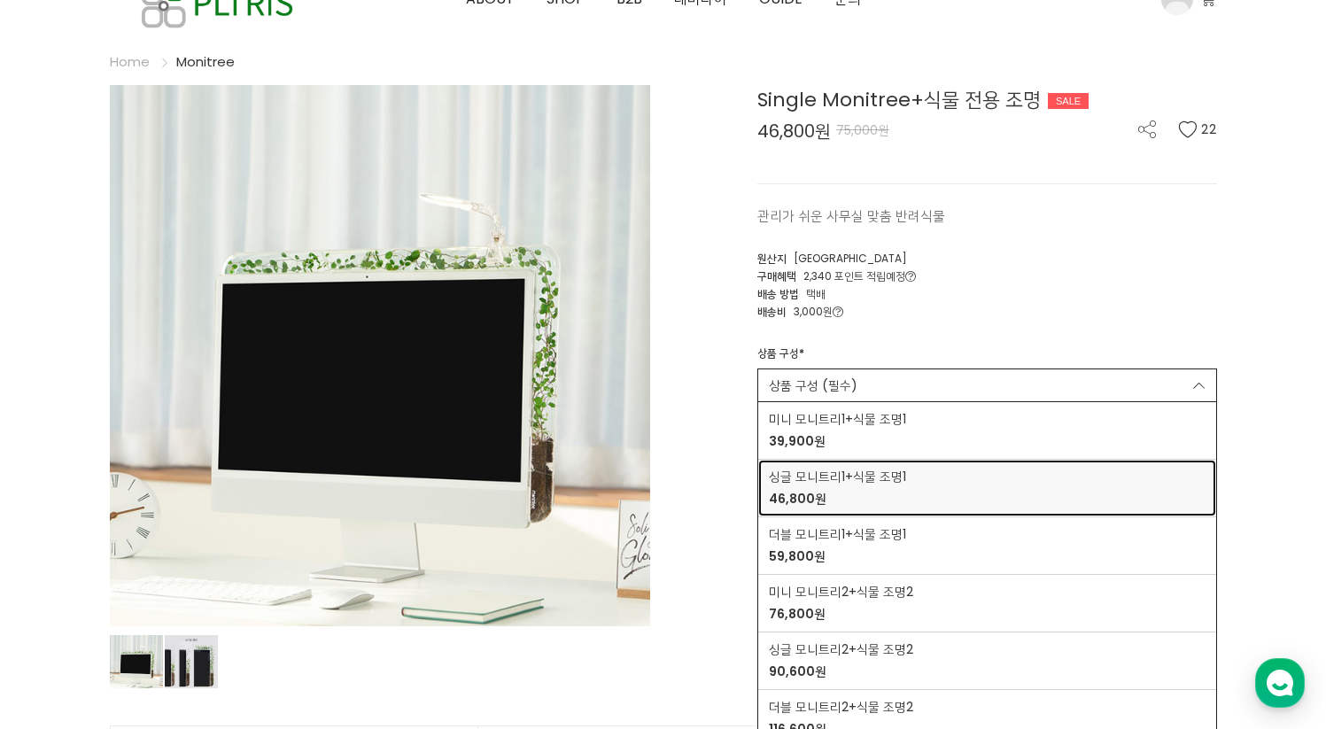
click at [1009, 479] on div "싱글 모니트리1+식물 조명1 46,800원" at bounding box center [987, 488] width 437 height 41
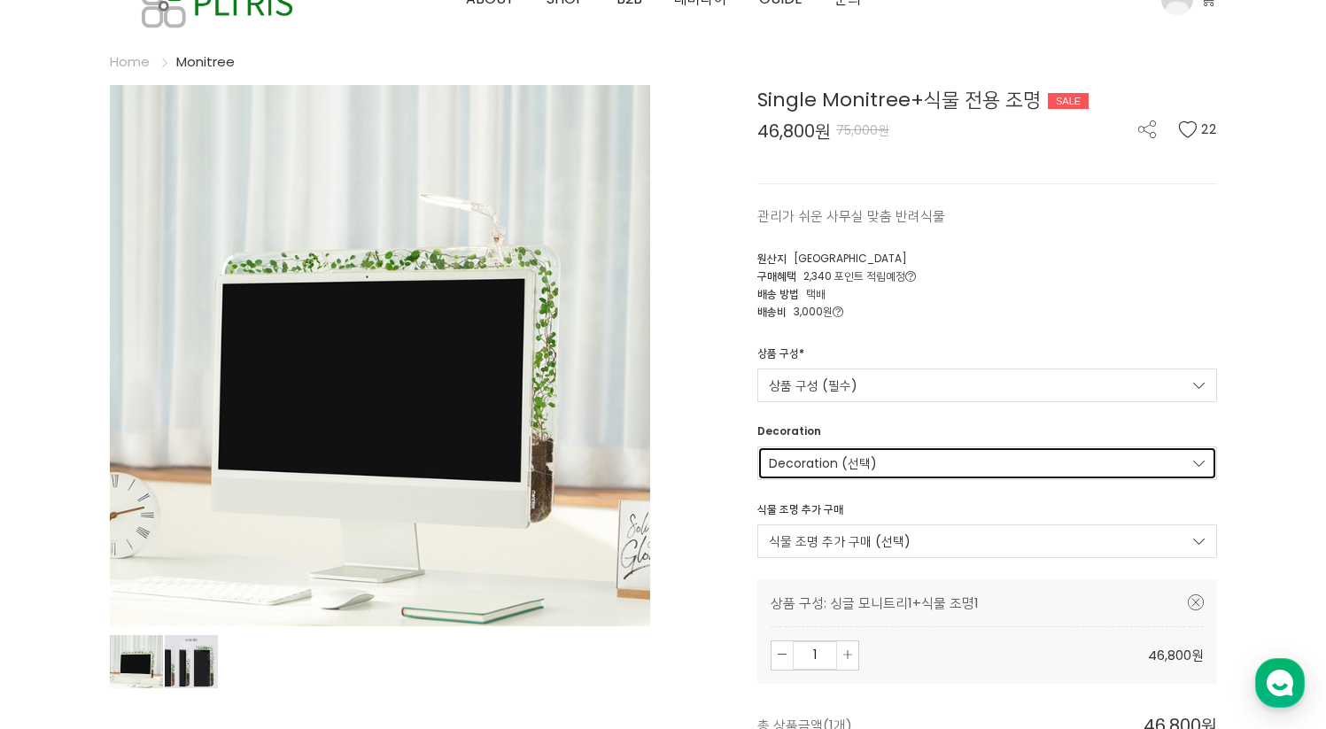
click at [940, 458] on link "Decoration (선택)" at bounding box center [987, 463] width 460 height 34
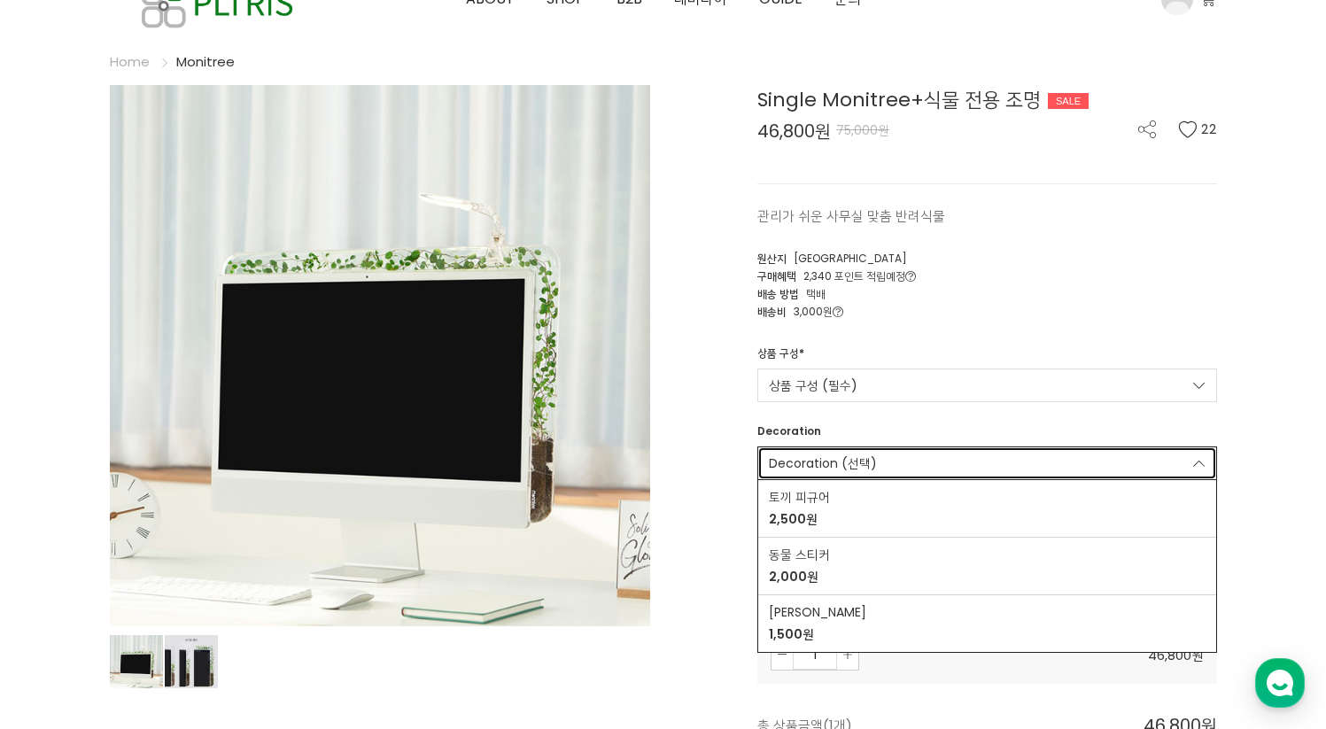
click at [936, 457] on link "Decoration (선택)" at bounding box center [987, 463] width 460 height 34
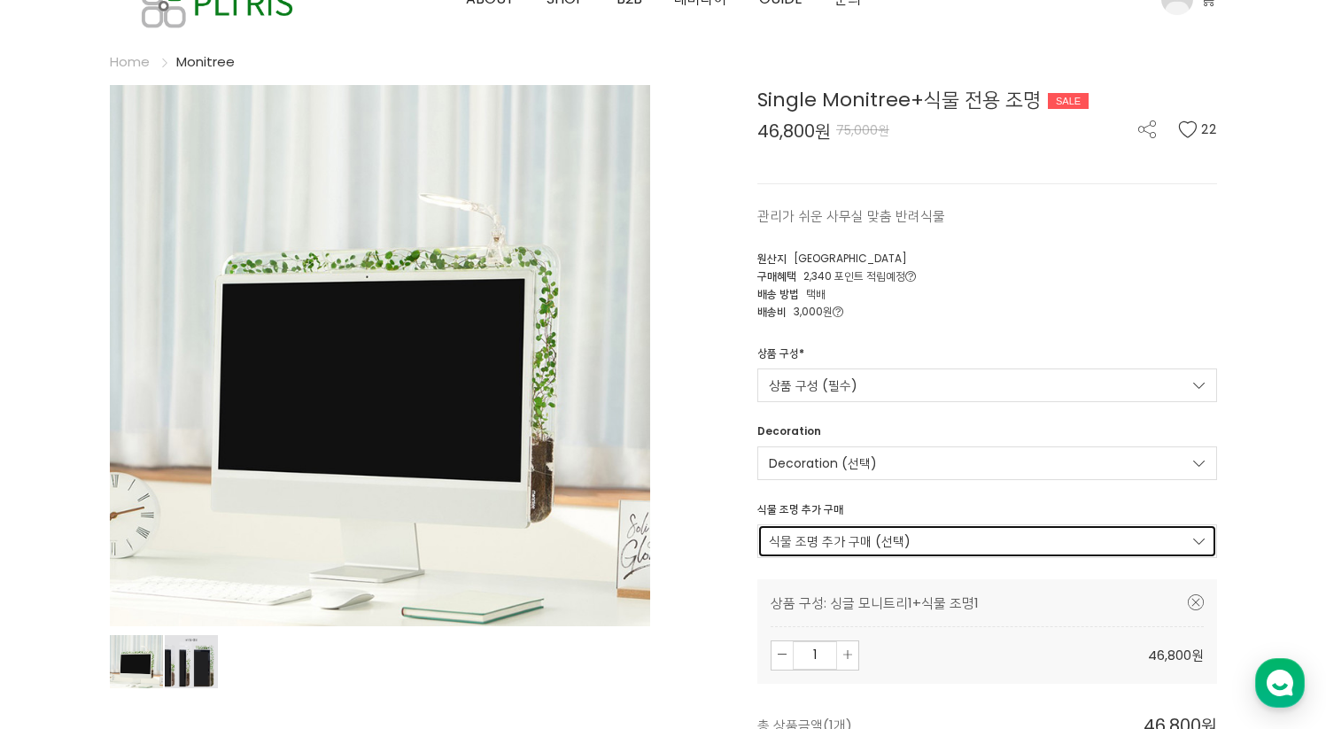
click at [968, 538] on link "식물 조명 추가 구매 (선택)" at bounding box center [987, 541] width 460 height 34
click at [966, 536] on link "식물 조명 추가 구매 (선택)" at bounding box center [987, 541] width 460 height 34
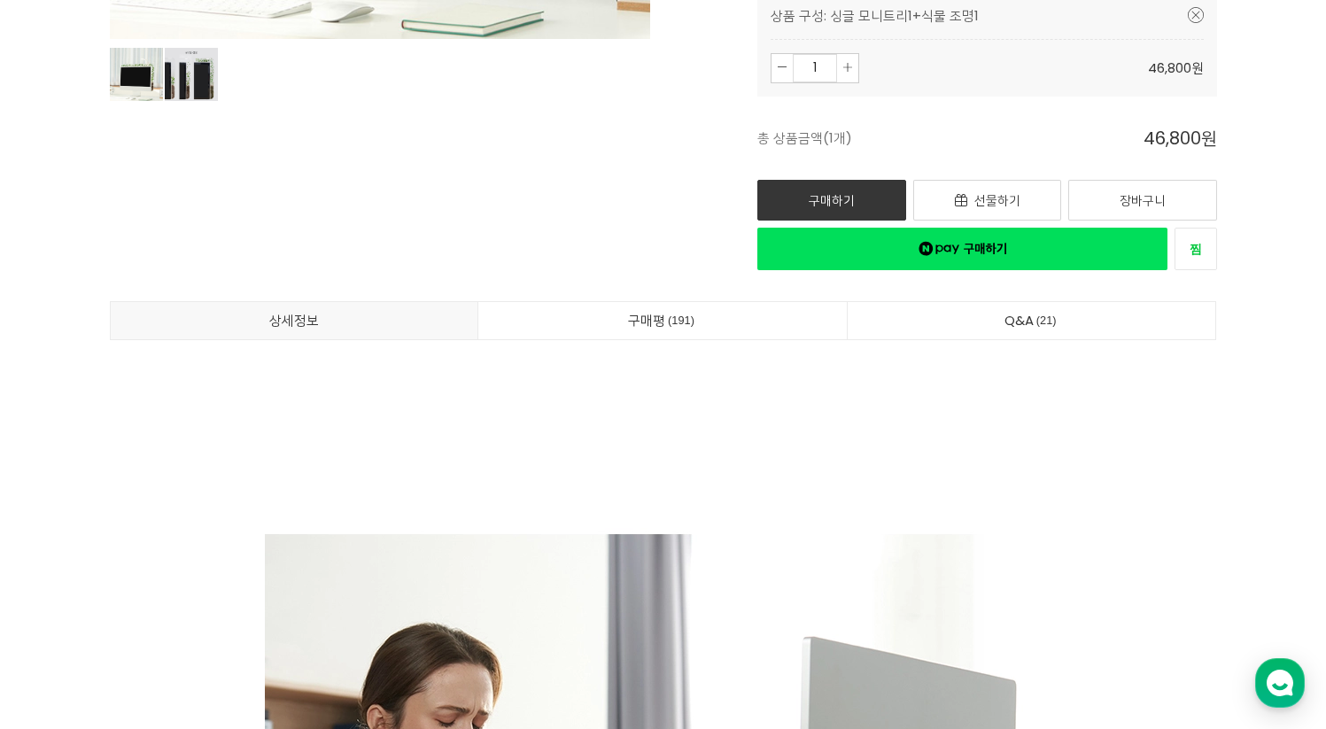
scroll to position [287, 0]
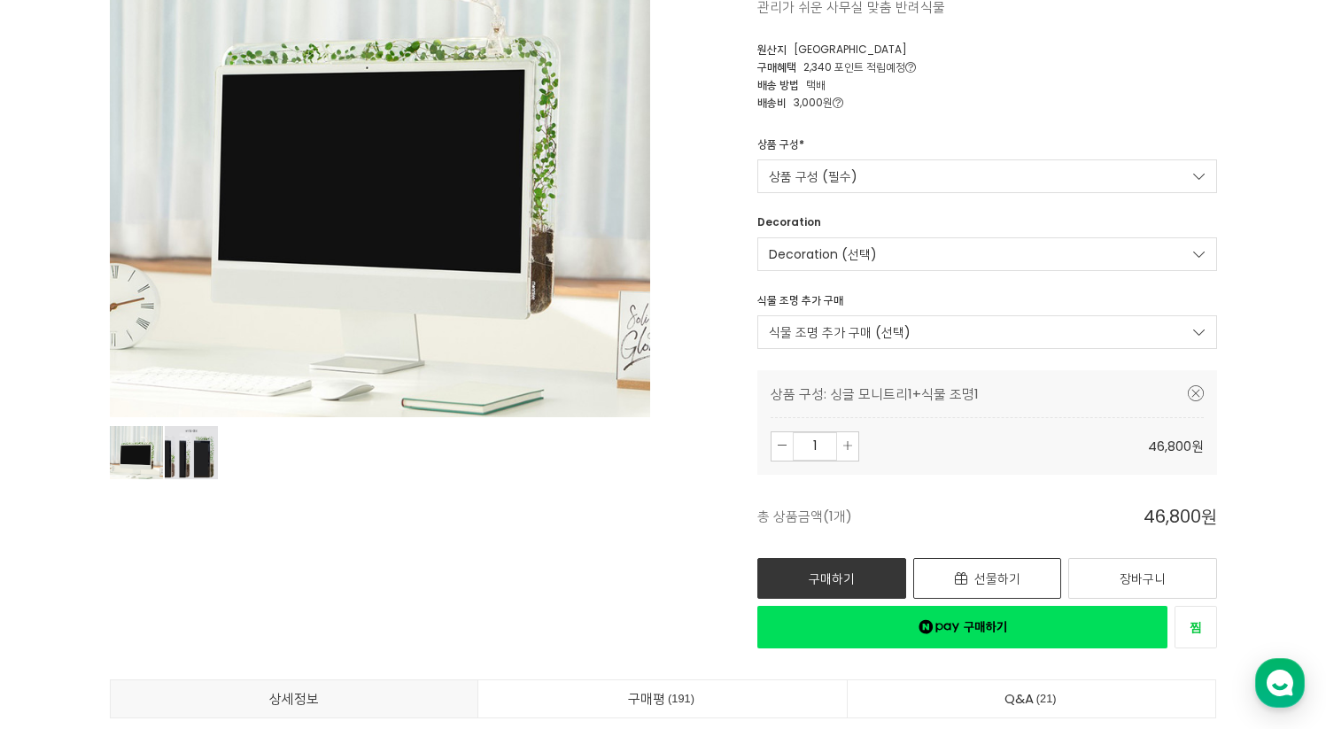
click at [1021, 585] on link "선물하기" at bounding box center [987, 578] width 149 height 41
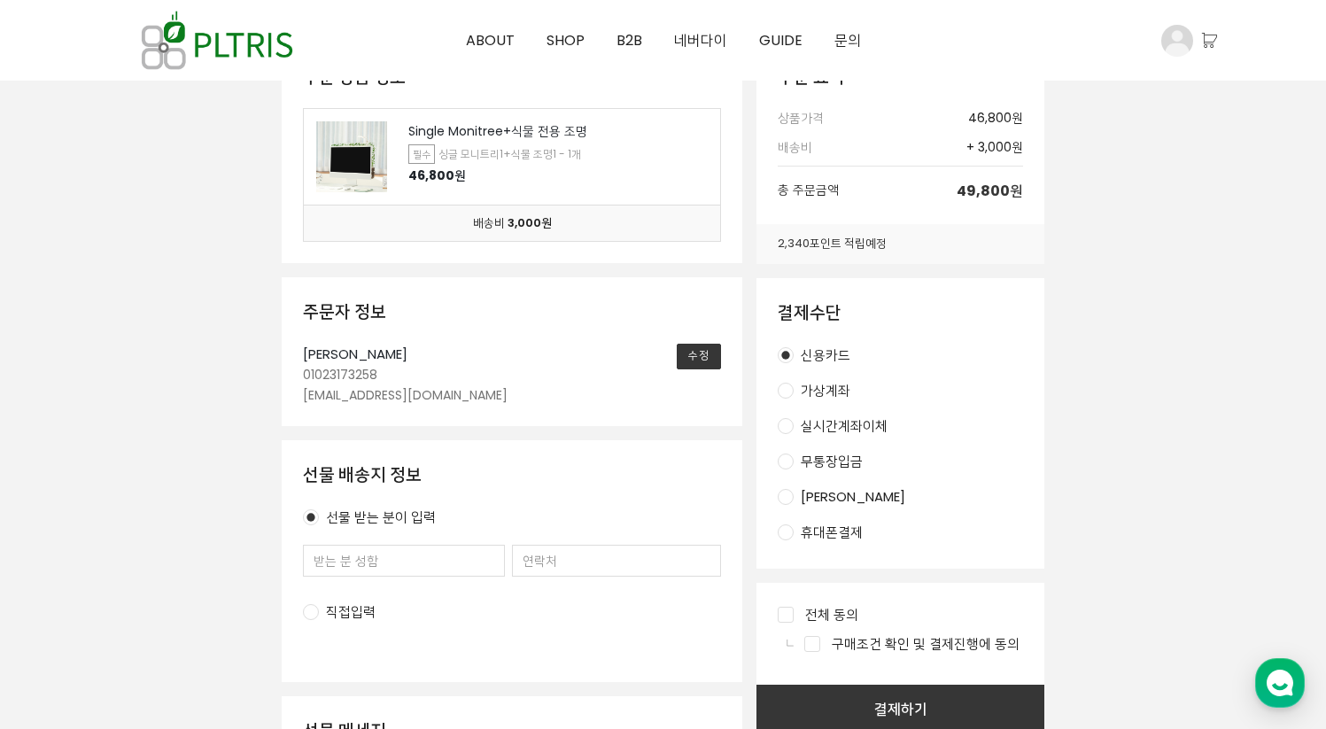
scroll to position [302, 0]
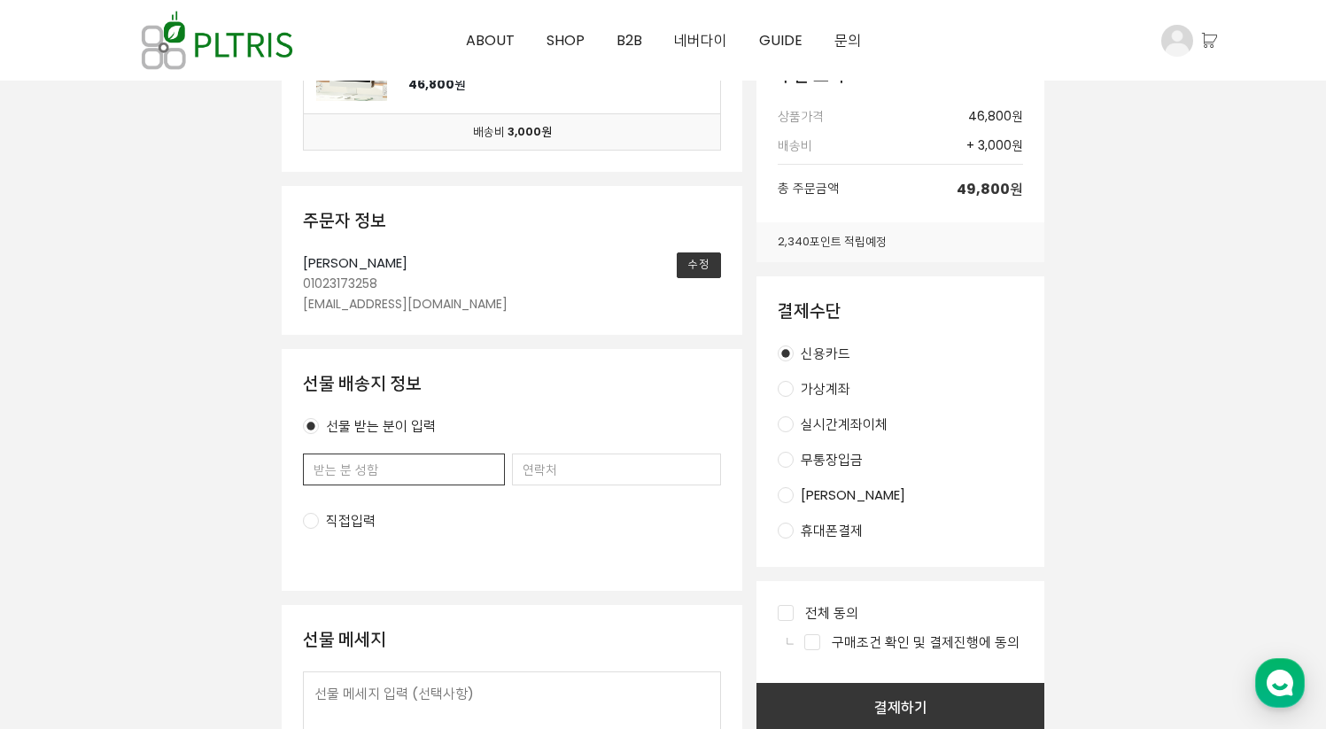
click at [408, 463] on input "text" at bounding box center [404, 470] width 202 height 32
type input "q"
type input "병"
type input "[PERSON_NAME]"
click at [534, 470] on input "tel" at bounding box center [616, 470] width 209 height 32
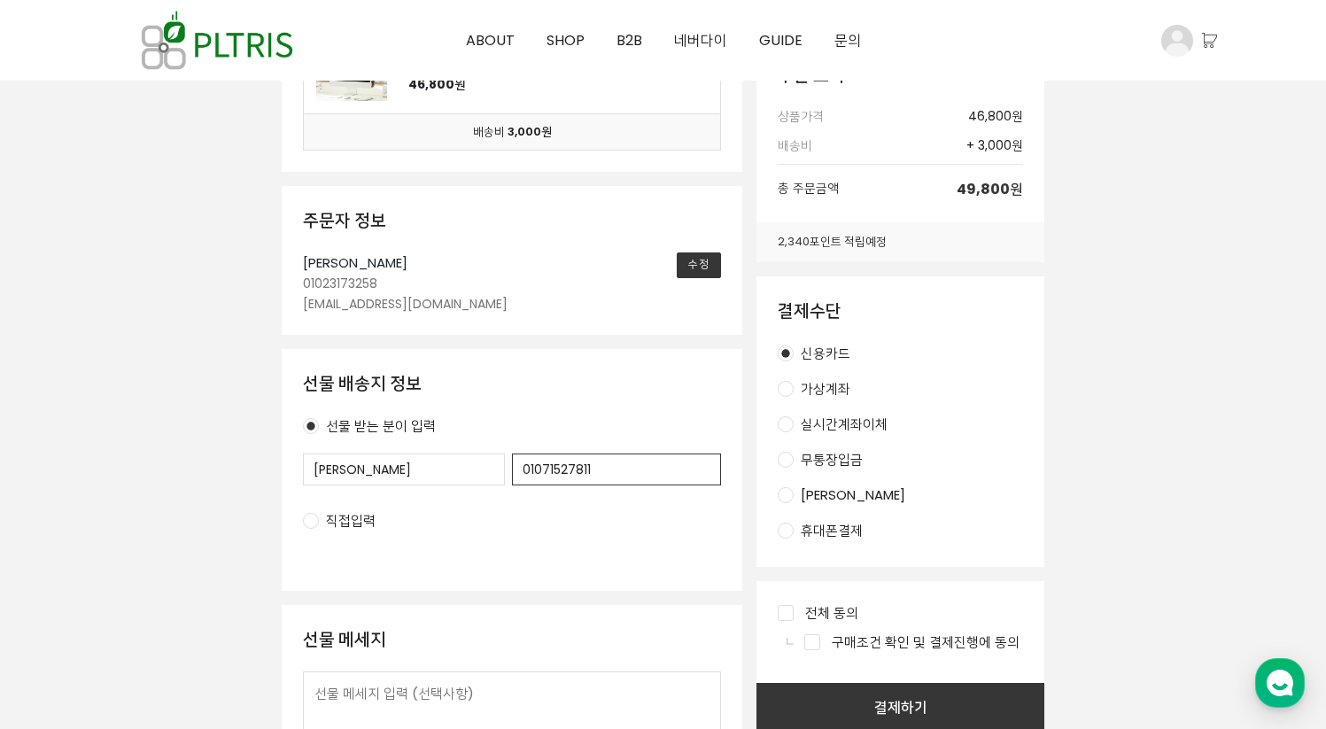
type input "01071527811"
click at [168, 523] on div "주문 상품 정보 Single Monitree+식물 전용 조명 필수 싱글 모니트리1+식물 조명1 - 1개 46,800원 배송비 3,000원 주문…" at bounding box center [663, 669] width 1107 height 1437
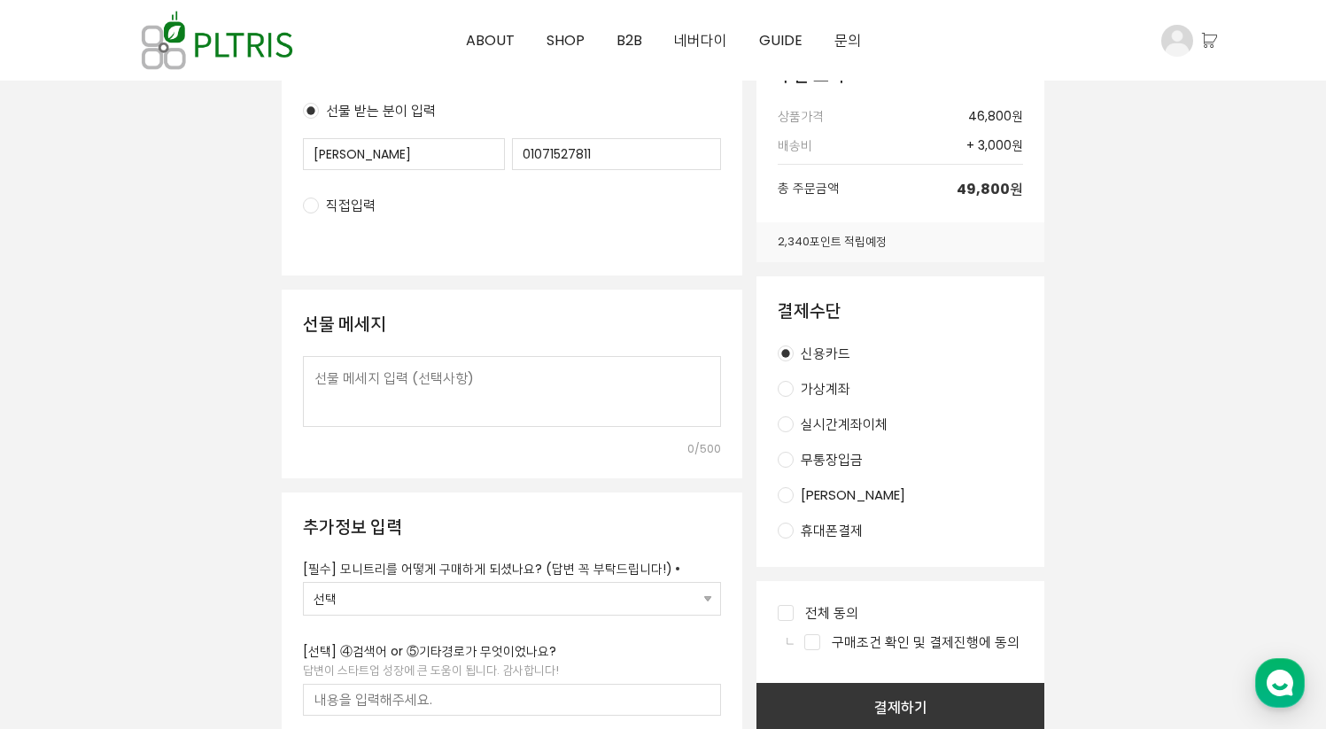
click at [414, 399] on textarea at bounding box center [512, 391] width 418 height 71
type textarea "형"
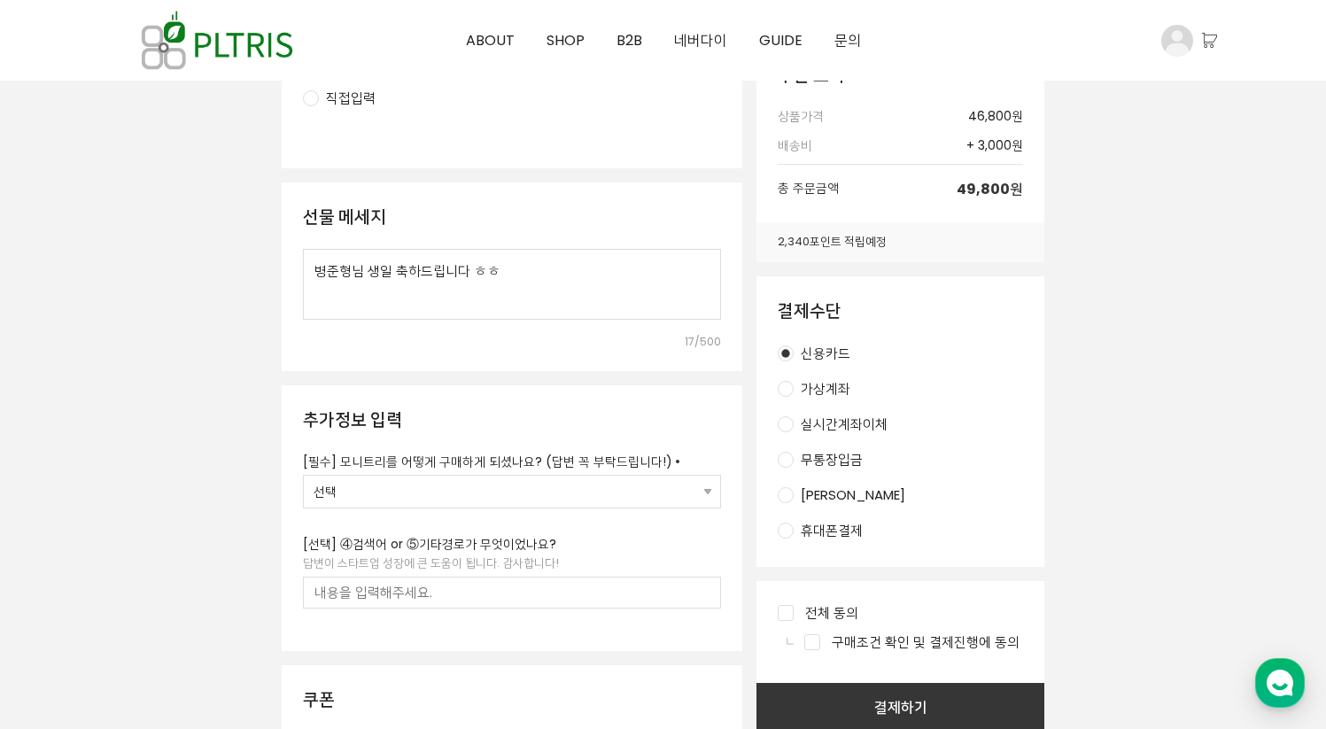
scroll to position [727, 0]
type textarea "병준형님 생일 축하드립니다 ㅎㅎ"
click at [373, 497] on select "선택 ① 인스타그램/페북 광고를 보고 구매 ② 회사 동료가 설치한 걸 보고 구매 ③ 친구 추천으로 구매 ④ 검색 중 우연히 알게되어 구매 ⑤ …" at bounding box center [512, 489] width 416 height 32
click at [304, 473] on select "선택 ① 인스타그램/페북 광고를 보고 구매 ② 회사 동료가 설치한 걸 보고 구매 ③ 친구 추천으로 구매 ④ 검색 중 우연히 알게되어 구매 ⑤ …" at bounding box center [512, 489] width 416 height 32
click at [413, 491] on select "선택 ① 인스타그램/페북 광고를 보고 구매 ② 회사 동료가 설치한 걸 보고 구매 ③ 친구 추천으로 구매 ④ 검색 중 우연히 알게되어 구매 ⑤ …" at bounding box center [512, 489] width 416 height 32
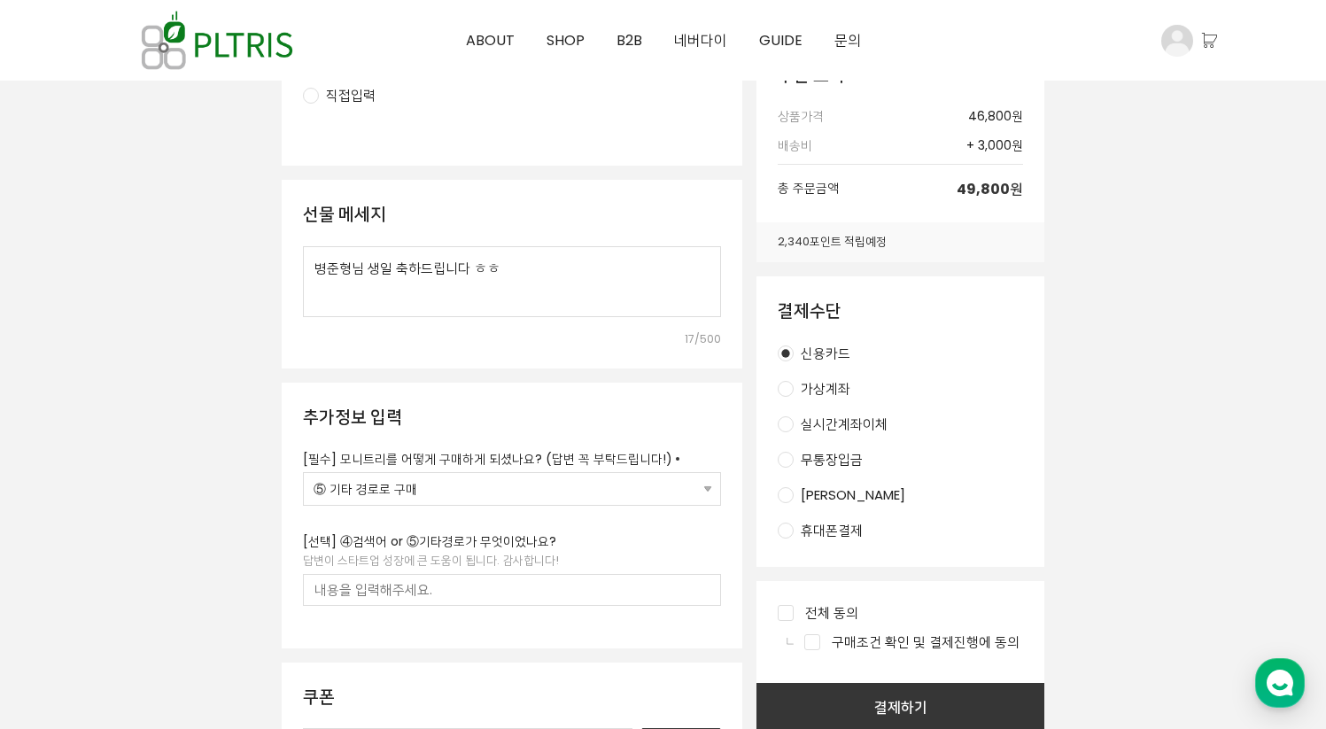
select select "④ 검색 중 우연히 알게되어 구매"
click at [304, 473] on select "선택 ① 인스타그램/페북 광고를 보고 구매 ② 회사 동료가 설치한 걸 보고 구매 ③ 친구 추천으로 구매 ④ 검색 중 우연히 알게되어 구매 ⑤ …" at bounding box center [512, 489] width 416 height 32
click at [378, 590] on input "text" at bounding box center [512, 590] width 418 height 32
click at [386, 596] on input "text" at bounding box center [512, 590] width 418 height 32
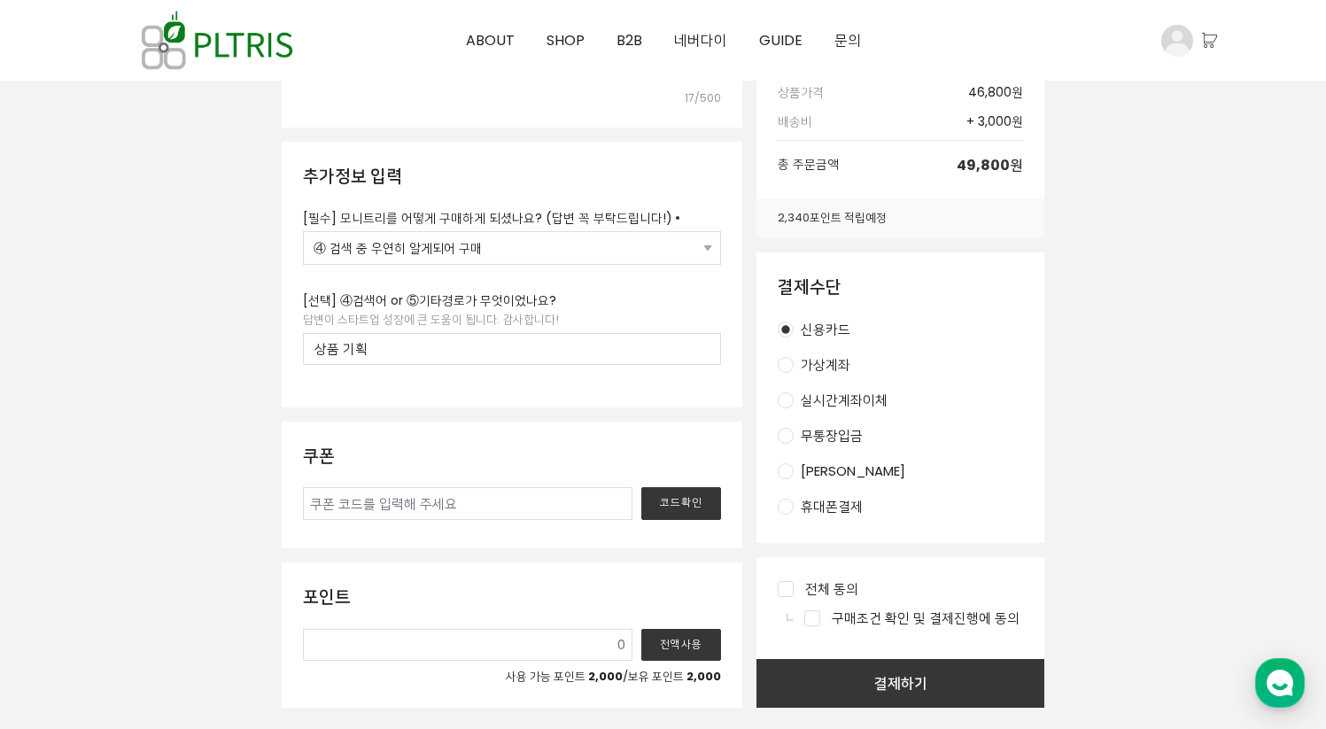
scroll to position [991, 0]
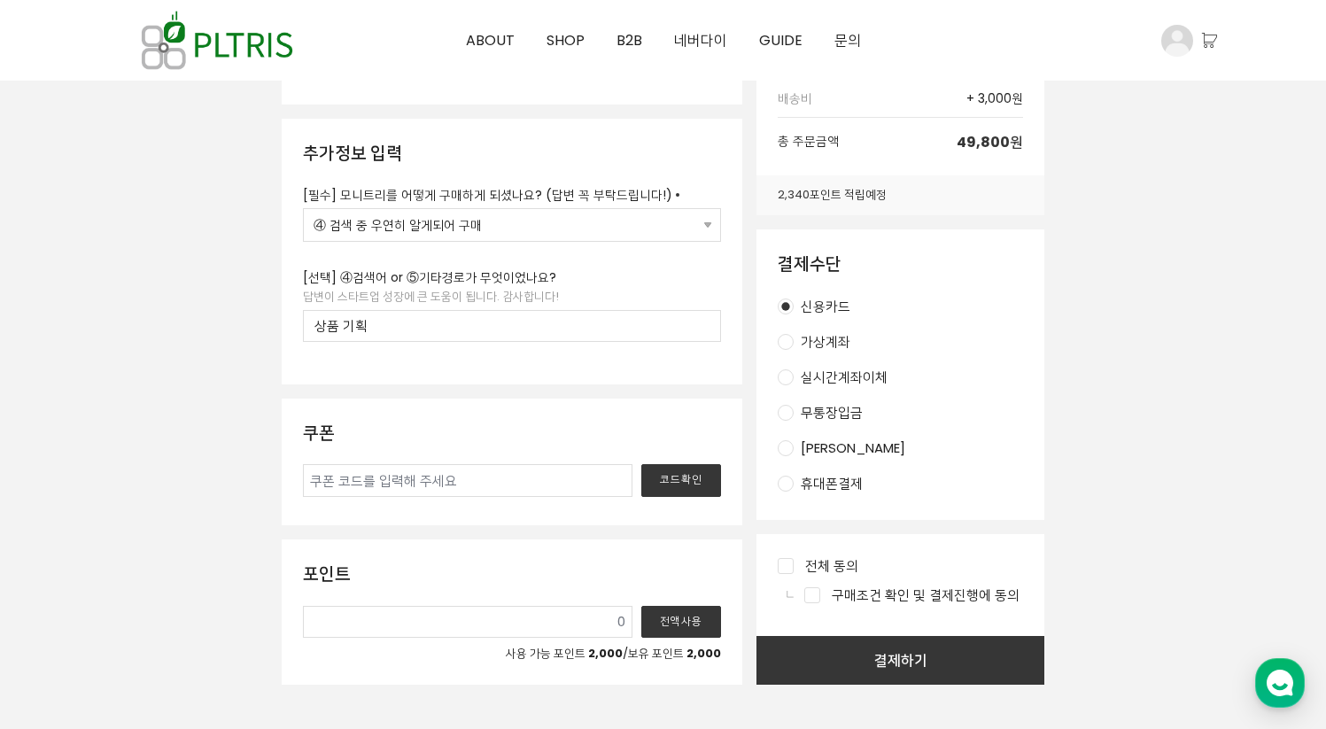
type input "상품 기획"
click at [403, 485] on input at bounding box center [468, 480] width 330 height 32
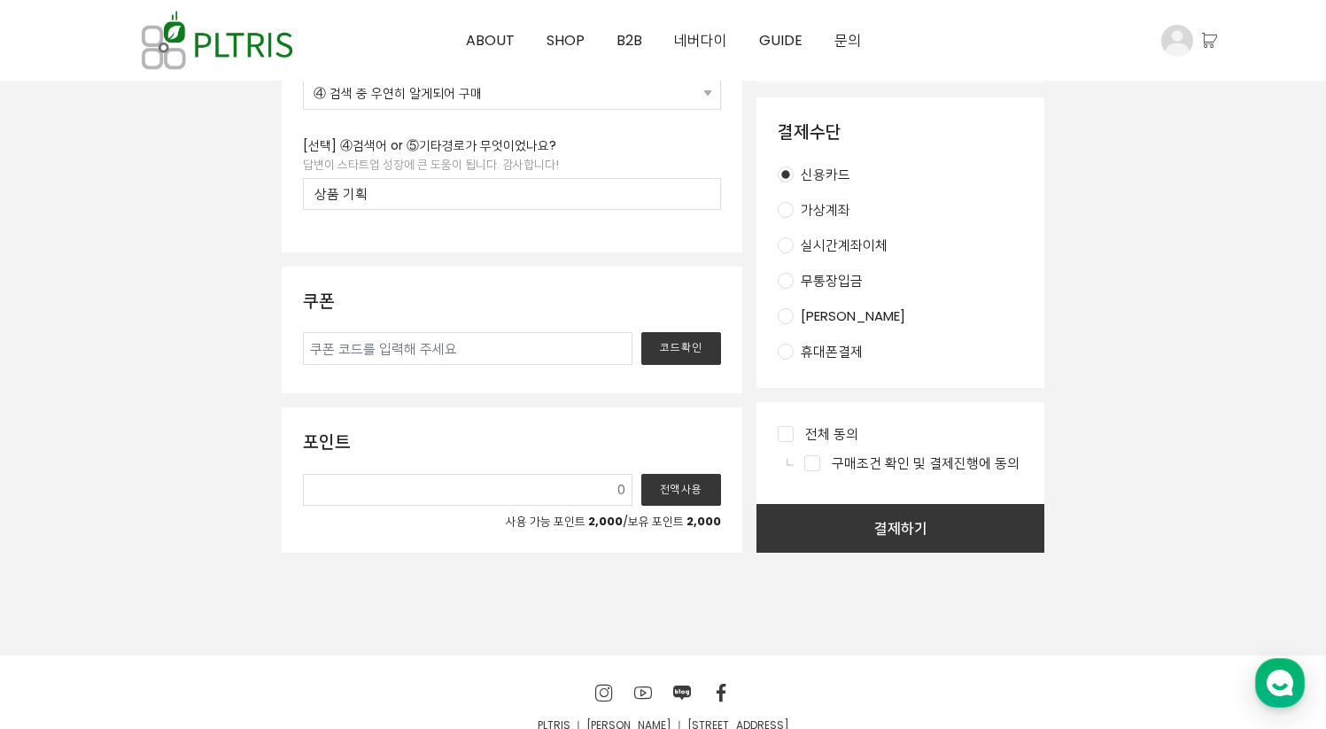
scroll to position [1126, 0]
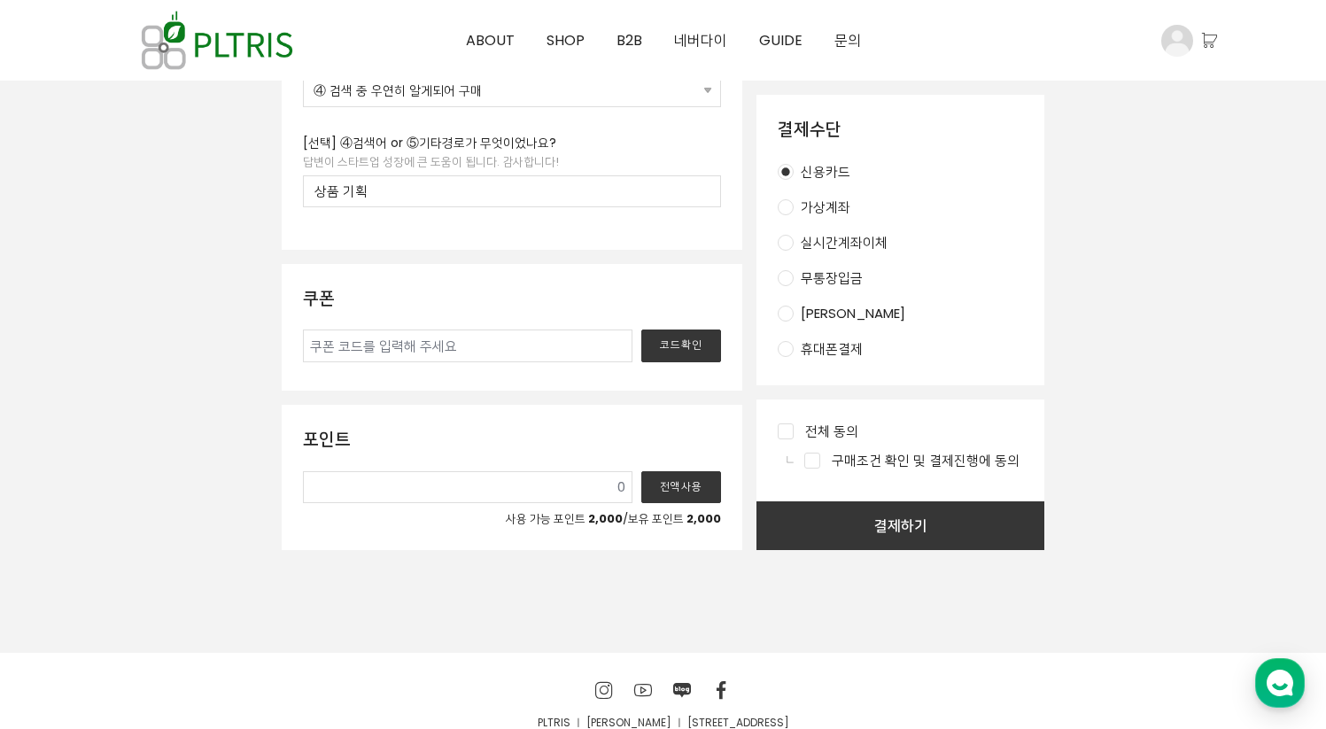
click at [489, 487] on input at bounding box center [468, 487] width 330 height 32
click at [677, 500] on button "전액사용" at bounding box center [681, 487] width 80 height 32
type input "2,000"
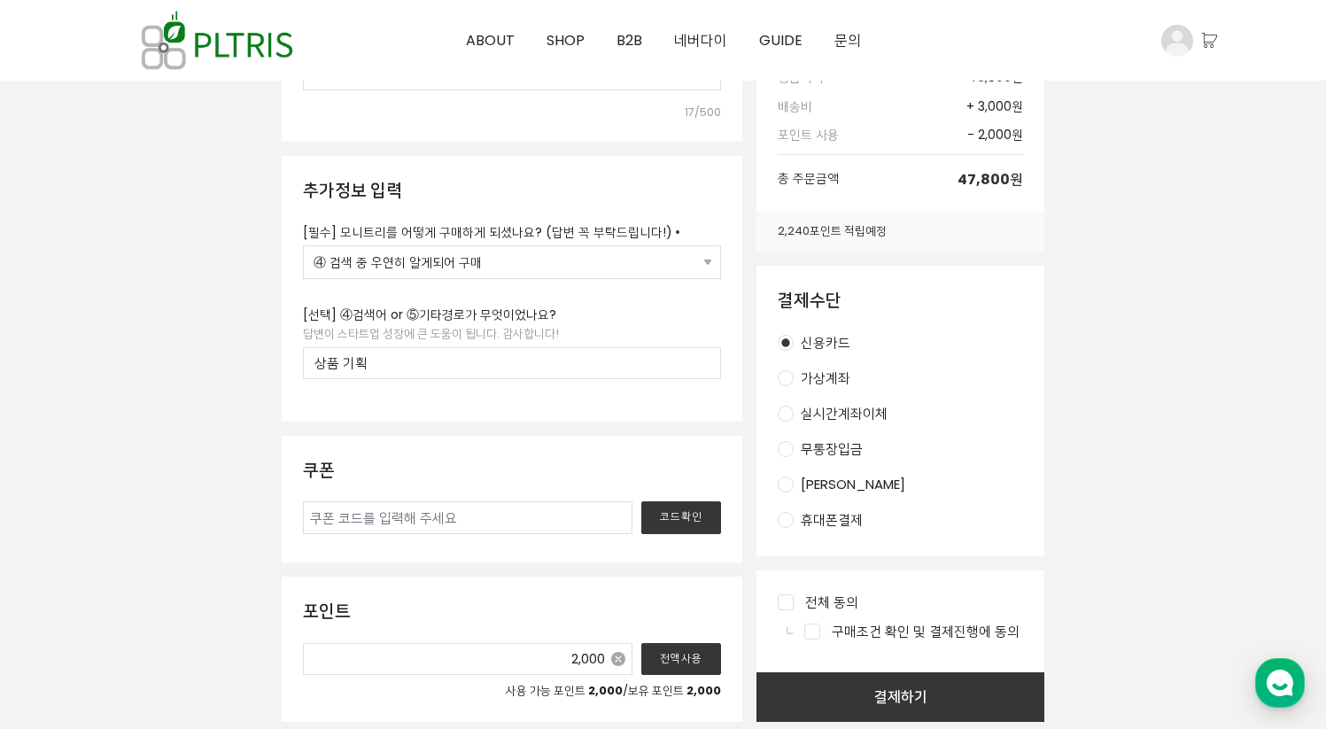
scroll to position [1236, 0]
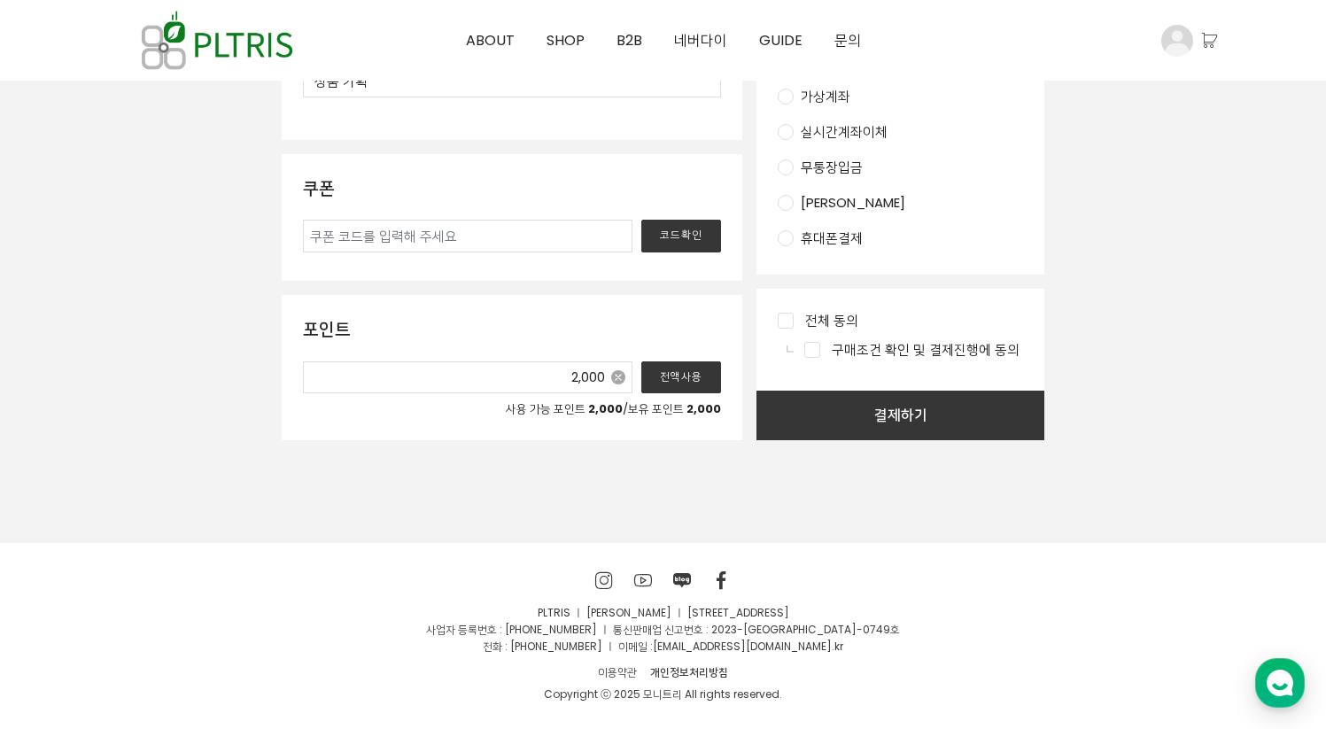
click at [773, 317] on div "전체 동의 구매조건 확인 및 결제진행에 동의" at bounding box center [900, 340] width 288 height 102
click at [794, 325] on label "전체 동의" at bounding box center [900, 320] width 245 height 21
click at [794, 325] on input "전체 동의" at bounding box center [786, 321] width 16 height 16
checkbox input "true"
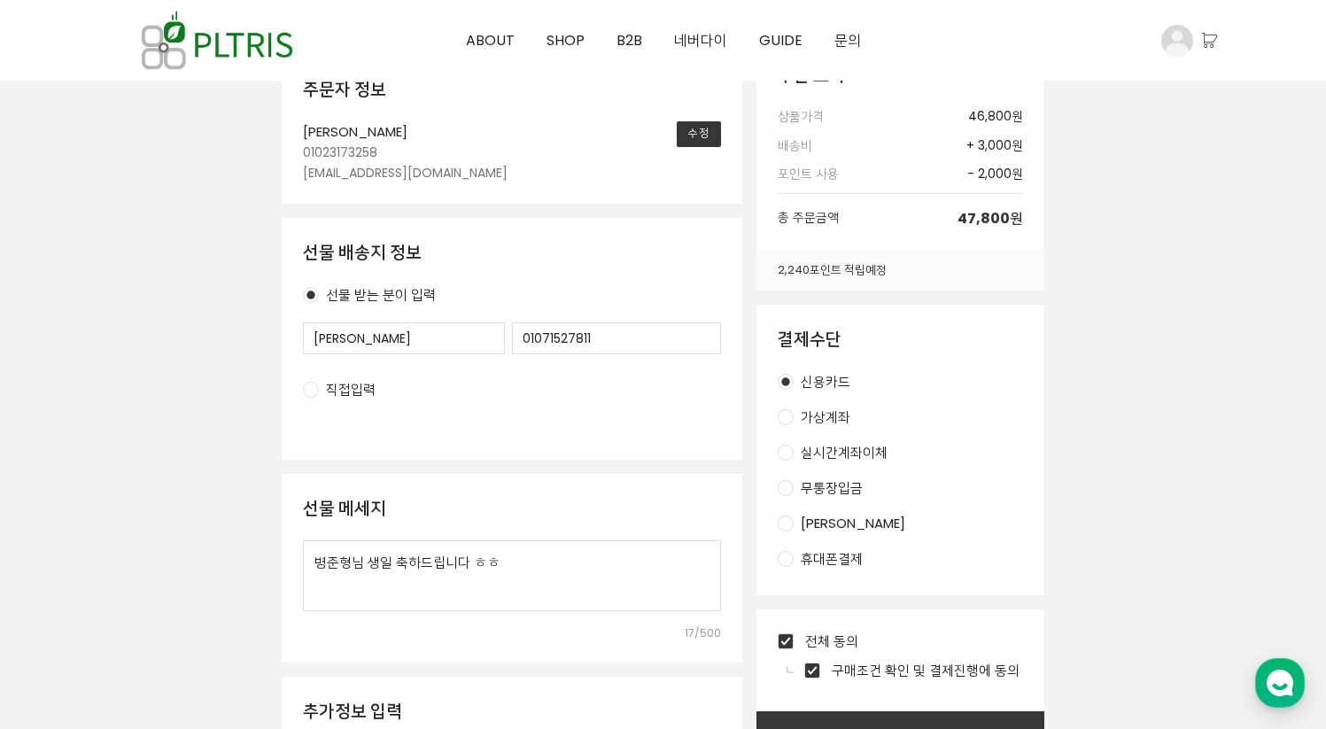
scroll to position [432, 0]
click at [554, 592] on textarea "병준형님 생일 축하드립니다 ㅎㅎ" at bounding box center [512, 576] width 418 height 71
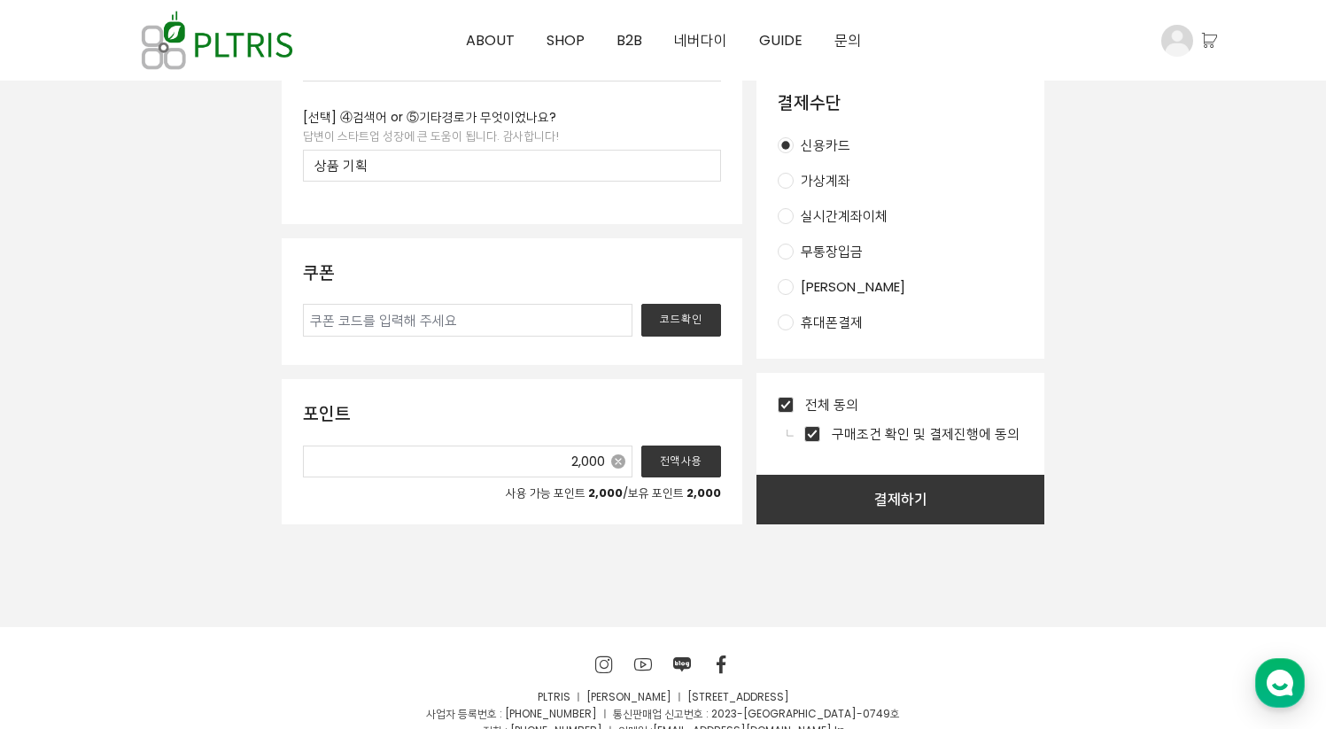
scroll to position [1236, 0]
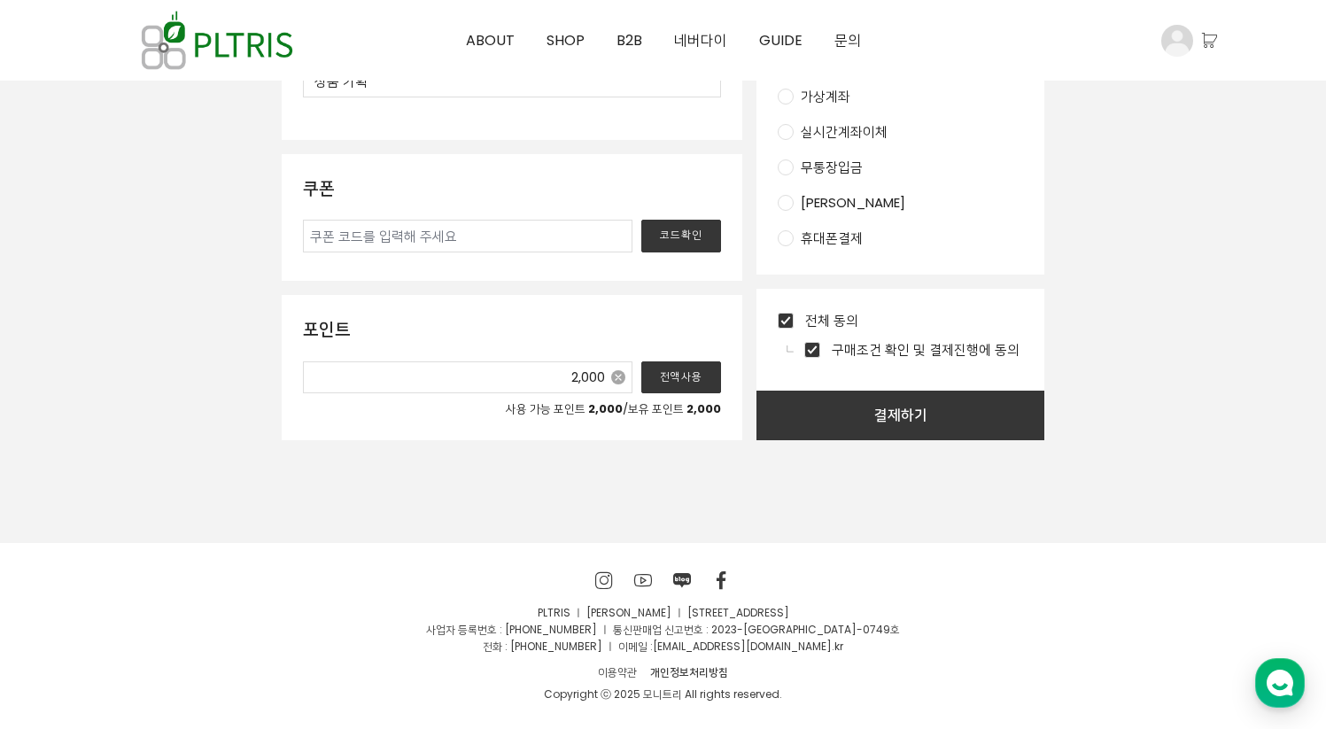
type textarea "병준형님 생일 축하드립니다 ㅎㅎ 모니터 볼 때마다 상쾌한 기분으로 일 하시길요!"
click at [934, 392] on button "결제하기" at bounding box center [900, 416] width 288 height 50
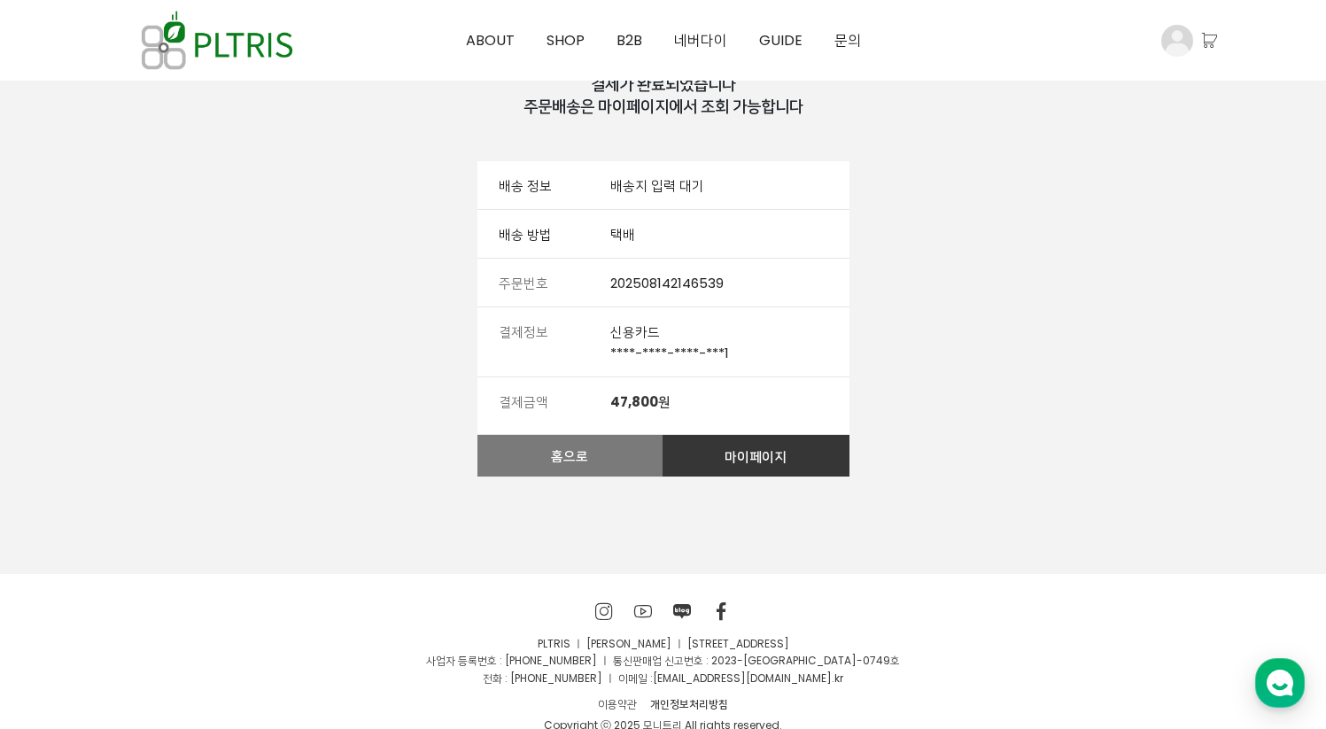
scroll to position [132, 0]
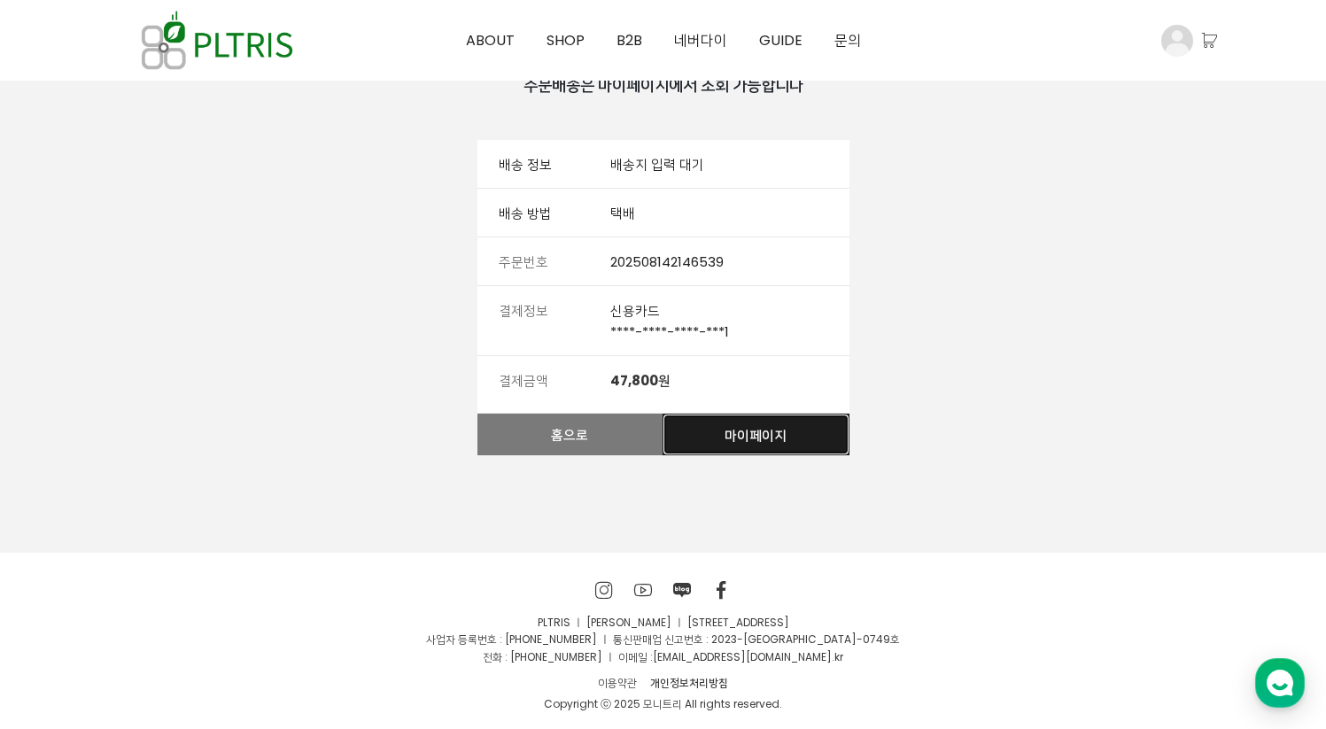
click at [708, 438] on link "마이페이지" at bounding box center [756, 435] width 187 height 42
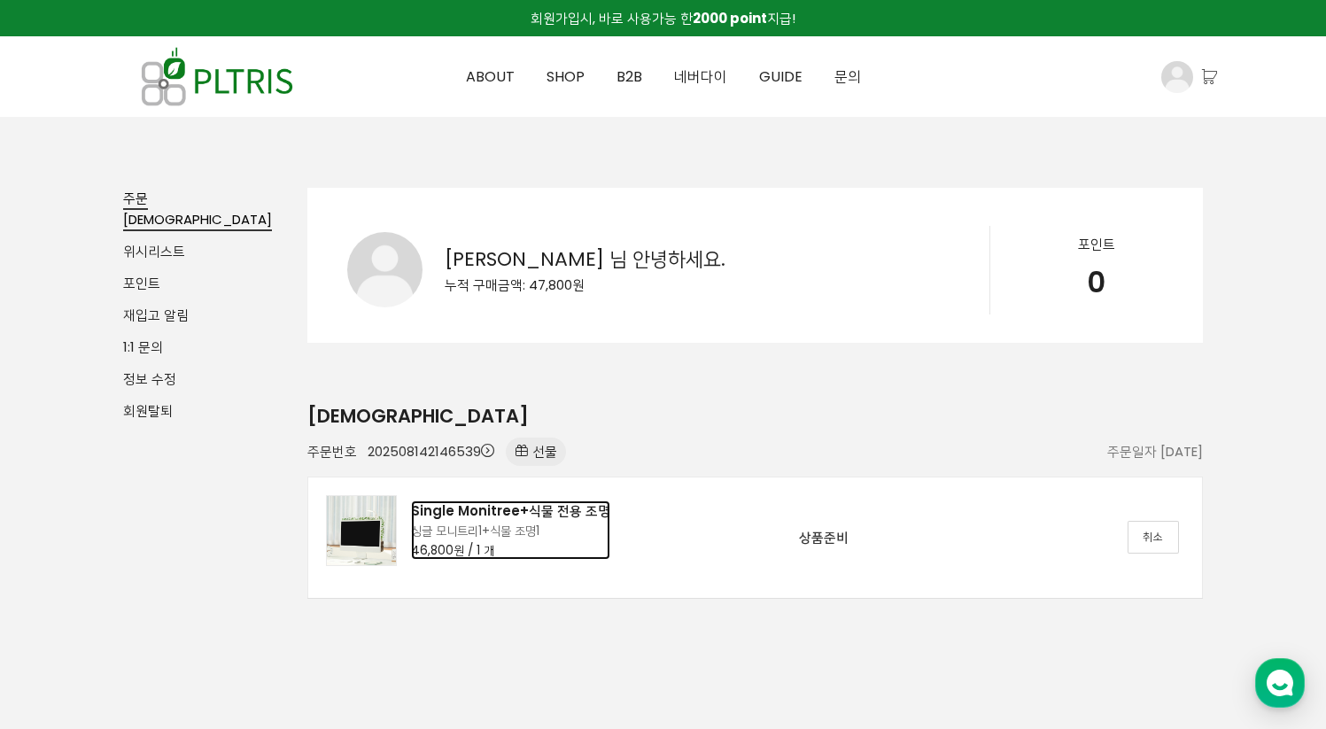
click at [534, 511] on div "Single Monitree+식물 전용 조명" at bounding box center [510, 510] width 199 height 21
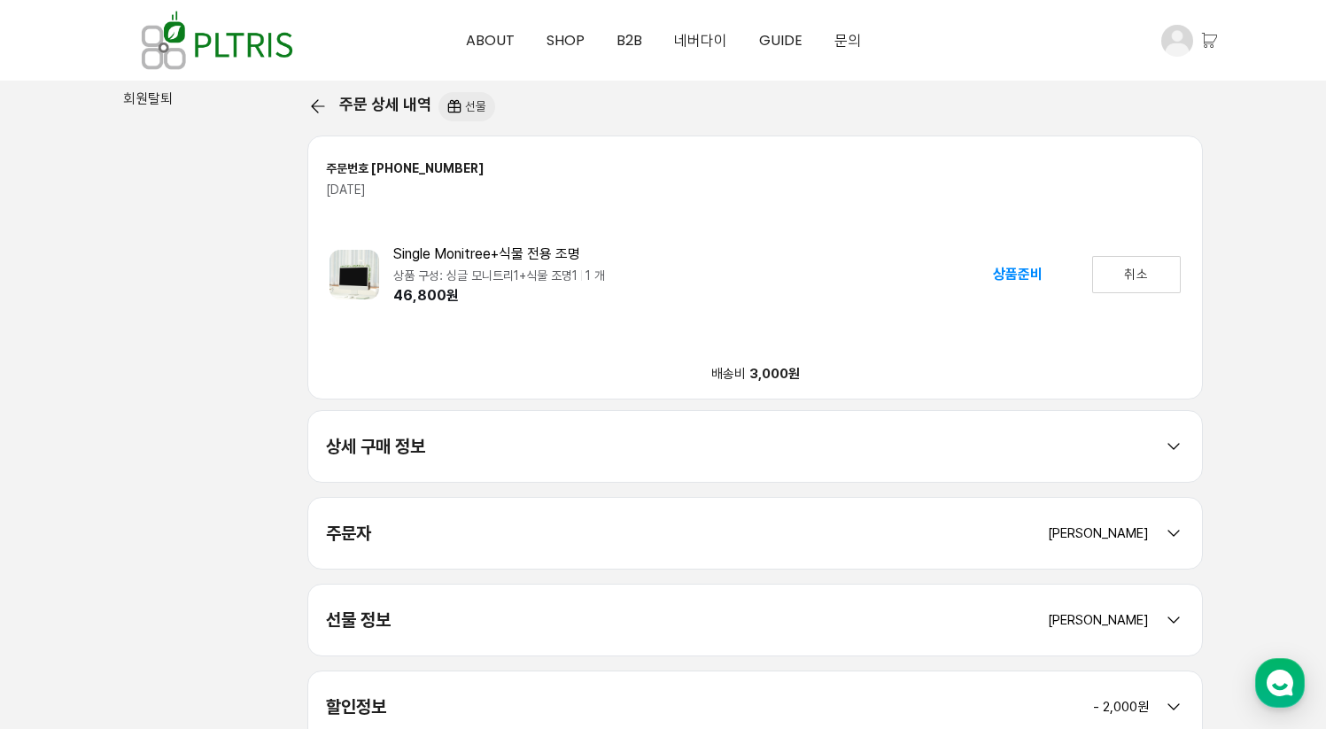
scroll to position [448, 0]
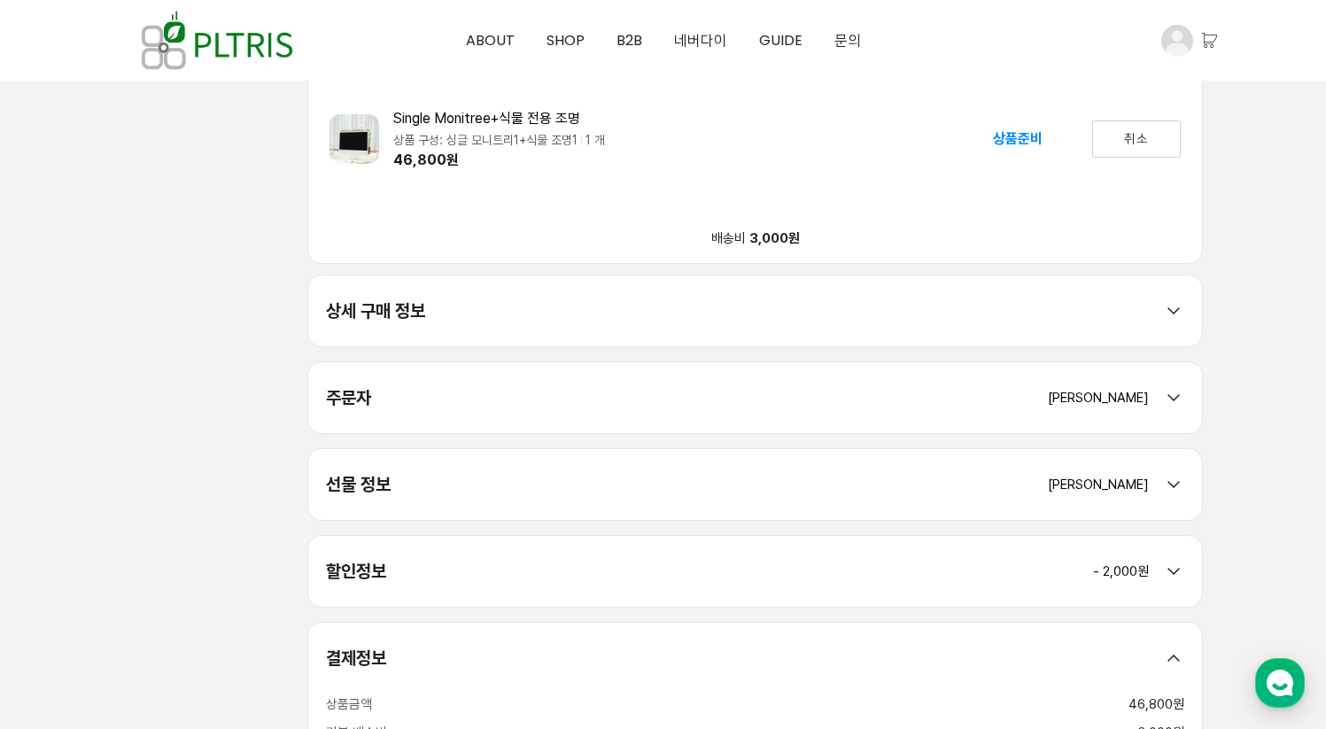
click at [956, 467] on div "선물 정보 [PERSON_NAME]" at bounding box center [755, 484] width 895 height 71
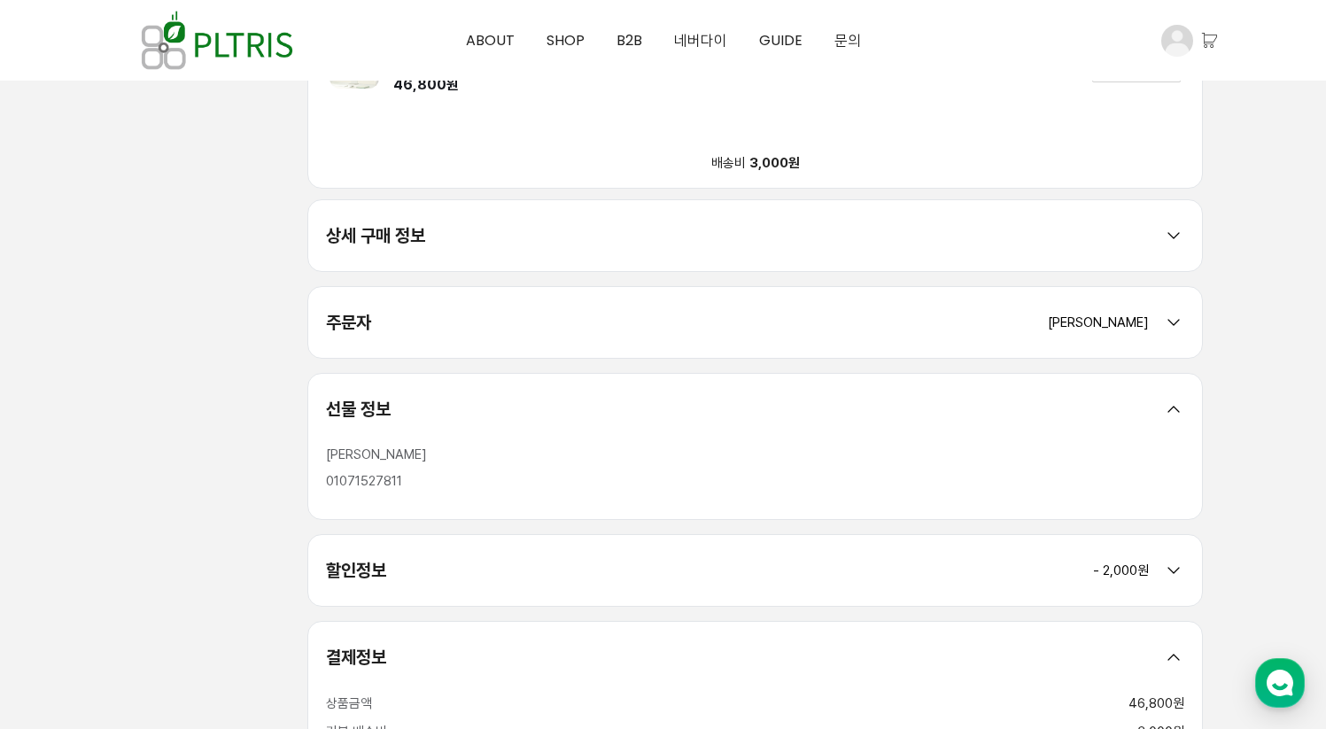
scroll to position [509, 0]
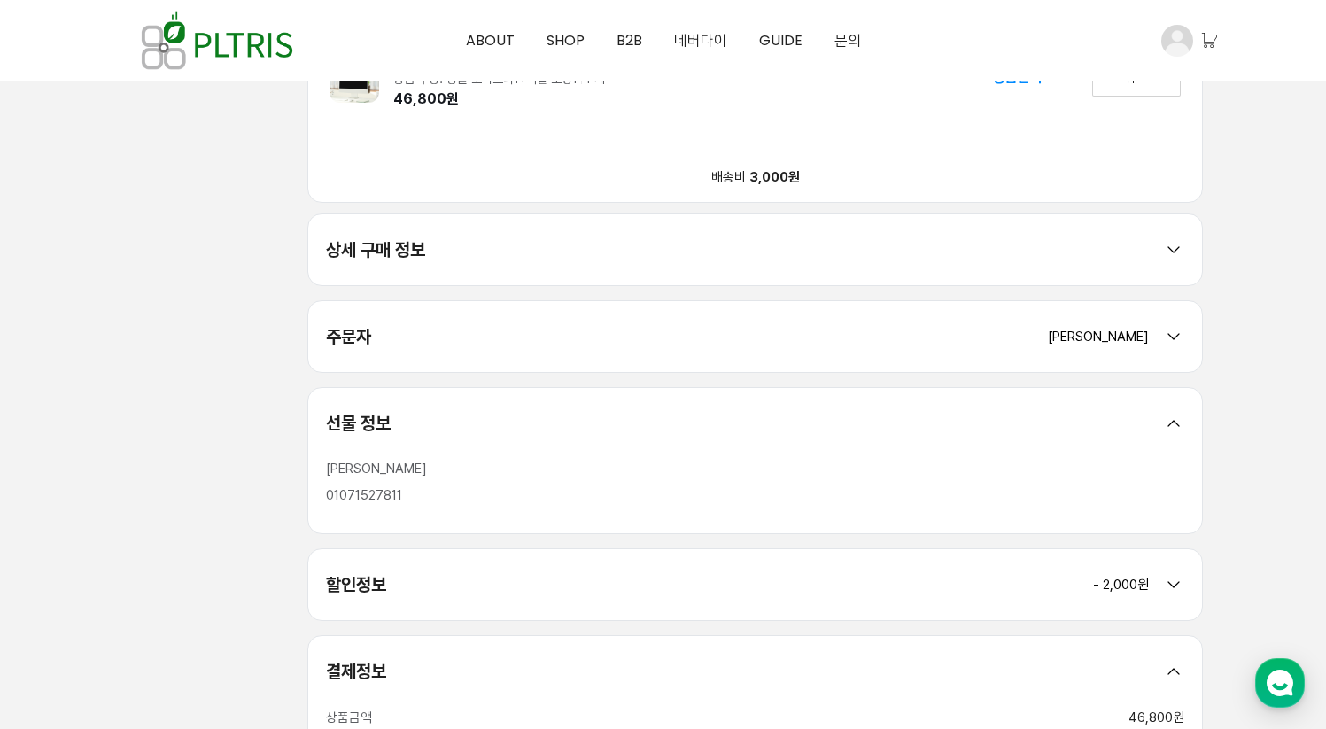
click at [1022, 333] on div "주문자 [PERSON_NAME]" at bounding box center [755, 336] width 895 height 71
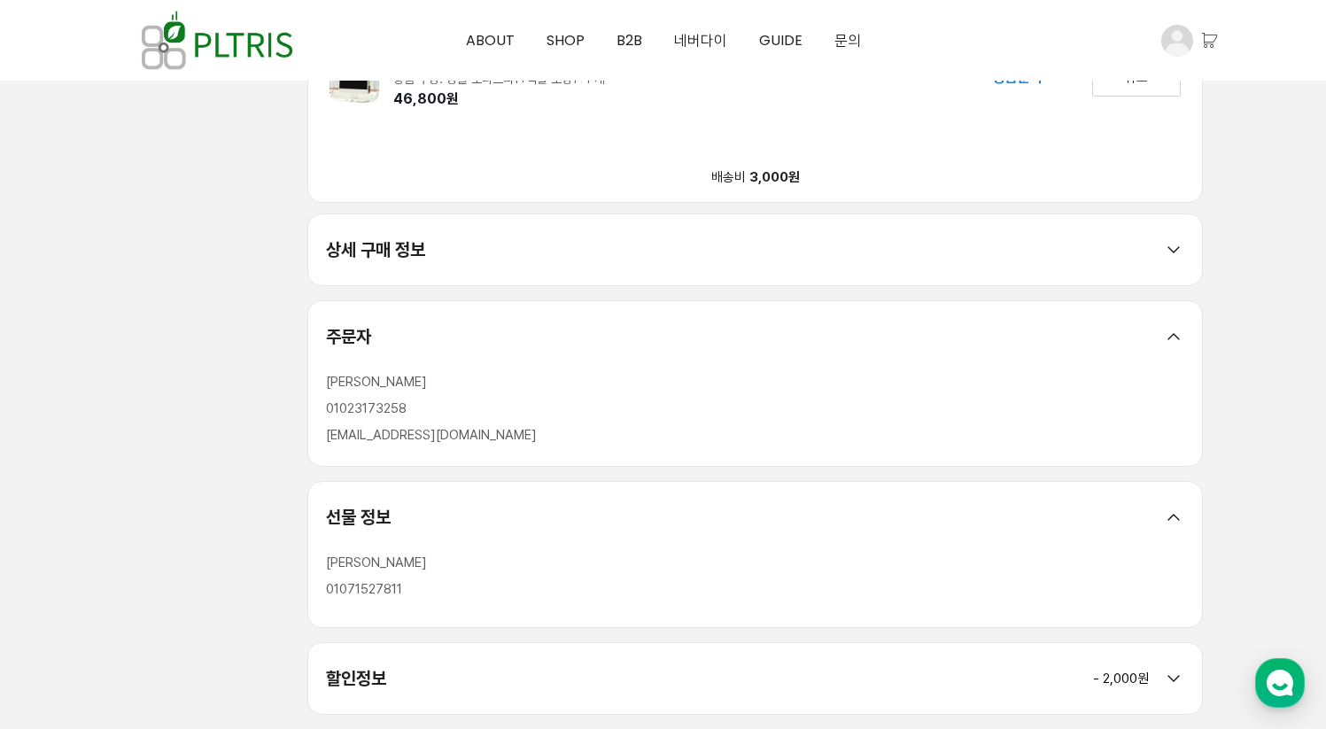
click at [1003, 270] on div "상세 구매 정보" at bounding box center [755, 249] width 895 height 71
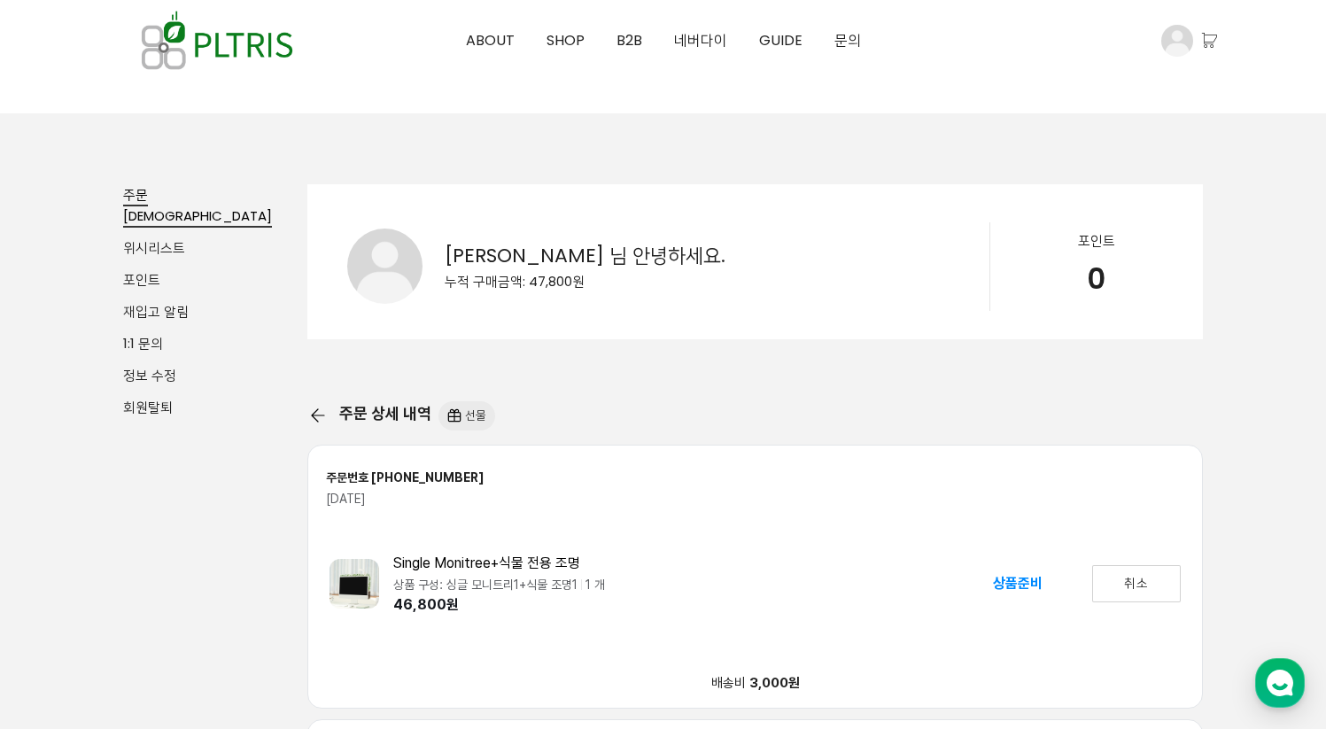
scroll to position [0, 0]
